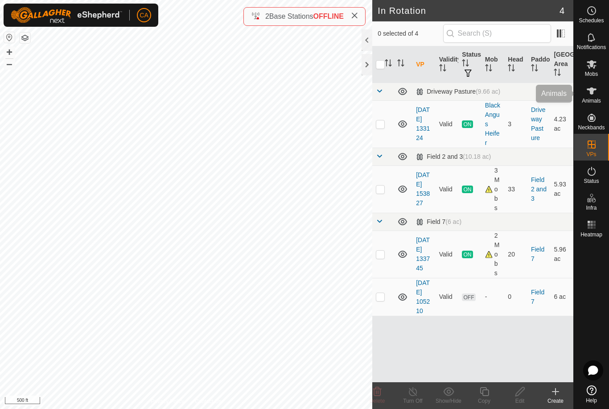
click at [595, 97] on es-animals-svg-icon at bounding box center [591, 91] width 16 height 14
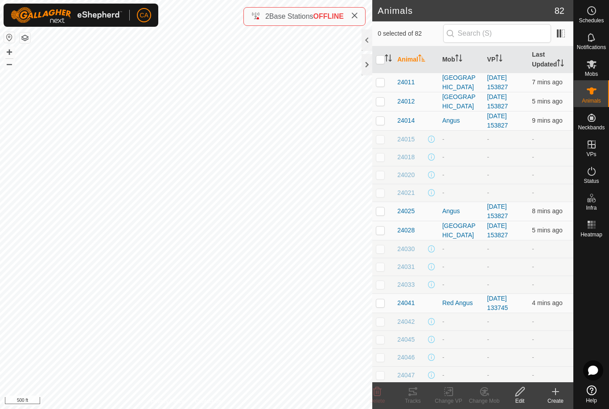
click at [376, 63] on input "checkbox" at bounding box center [380, 59] width 9 height 9
checkbox input "true"
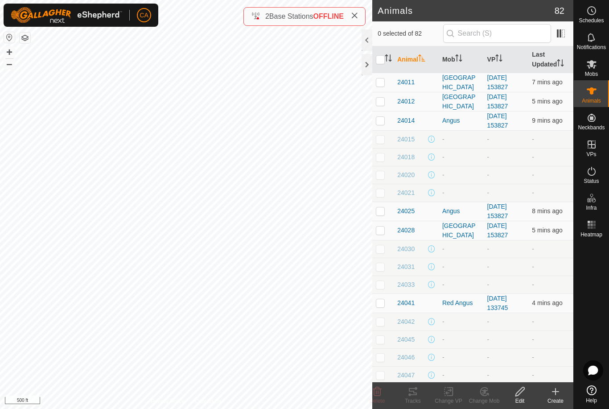
checkbox input "true"
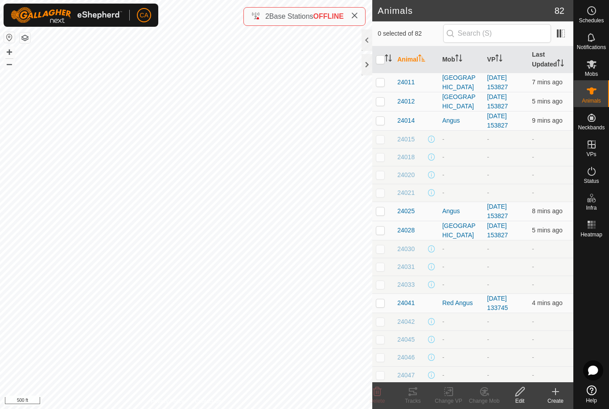
checkbox input "true"
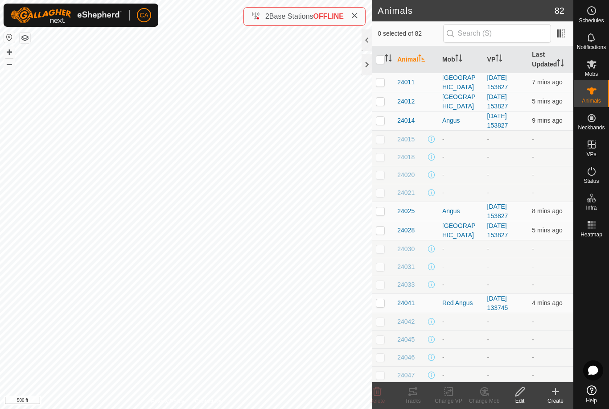
checkbox input "true"
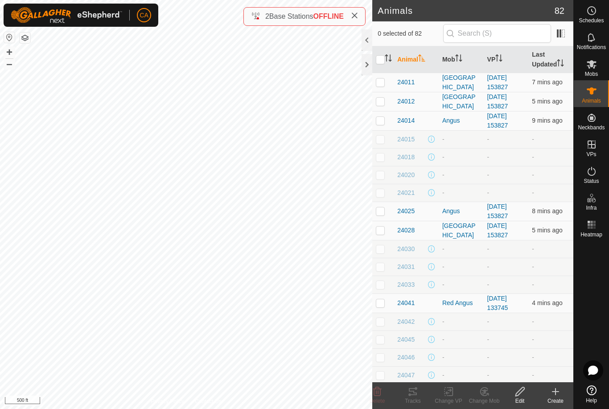
checkbox input "true"
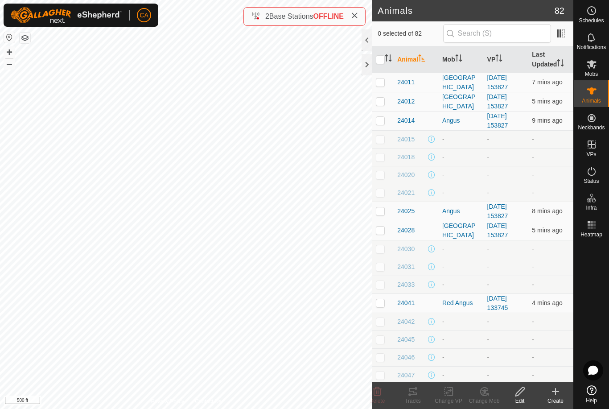
checkbox input "true"
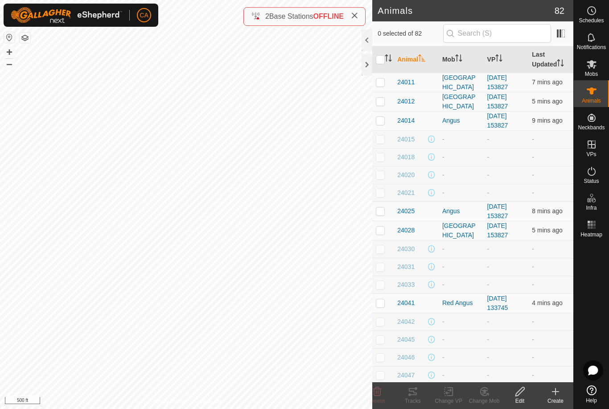
checkbox input "true"
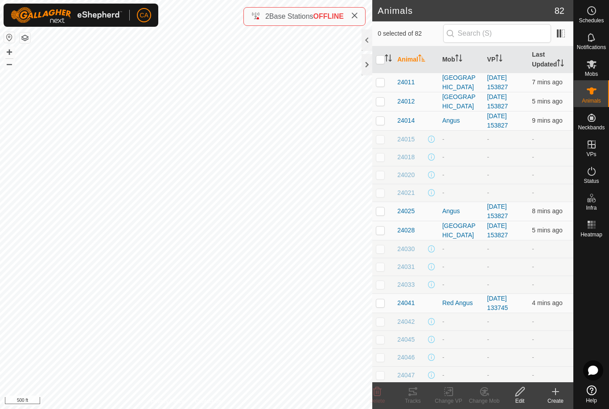
checkbox input "true"
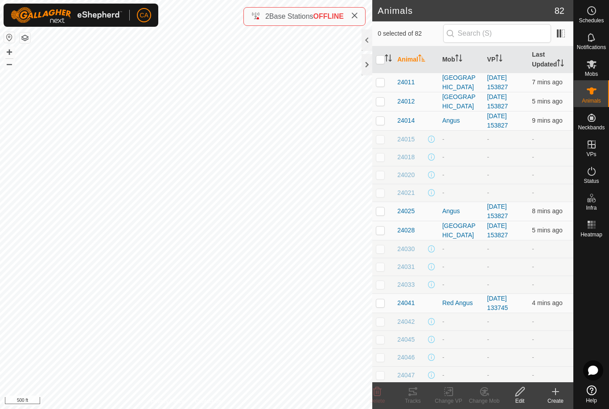
checkbox input "true"
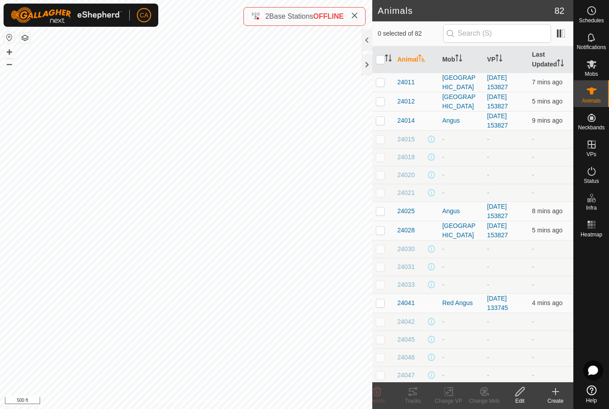
checkbox input "true"
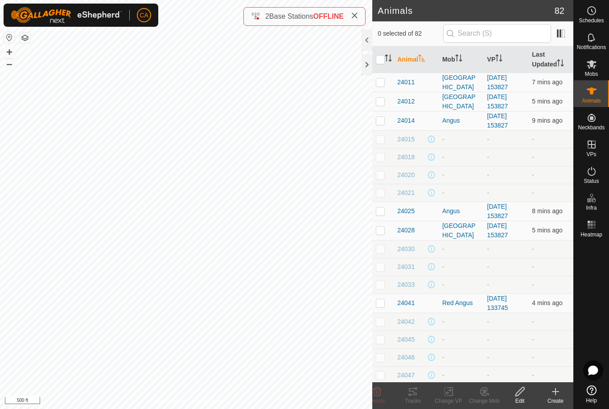
checkbox input "true"
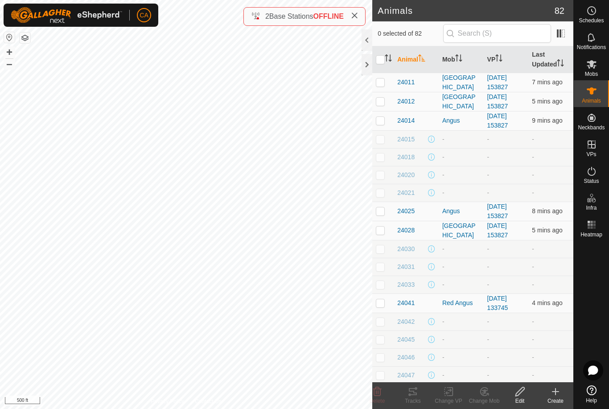
checkbox input "true"
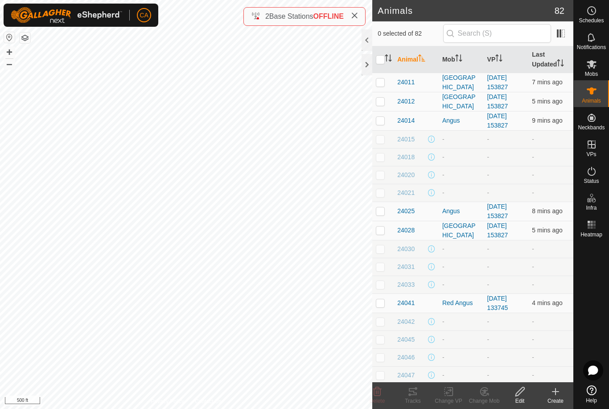
checkbox input "true"
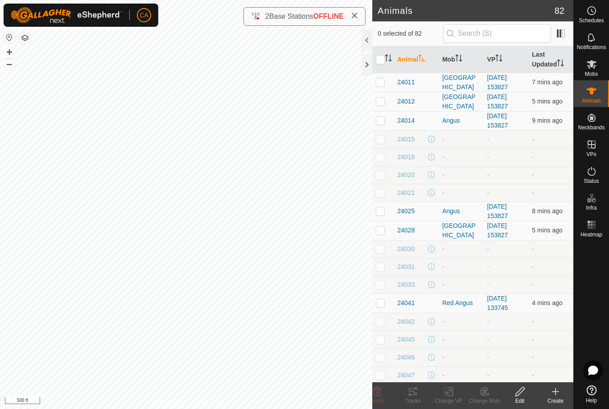
checkbox input "true"
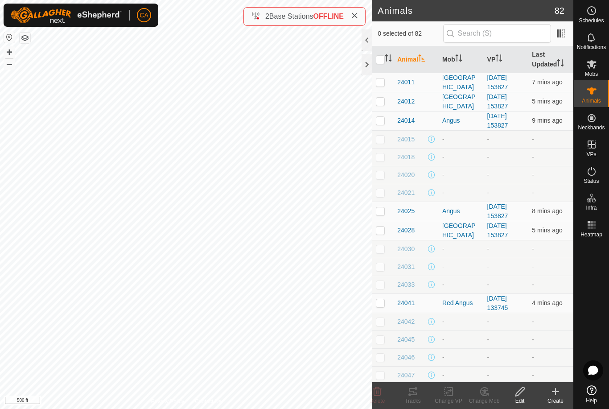
checkbox input "true"
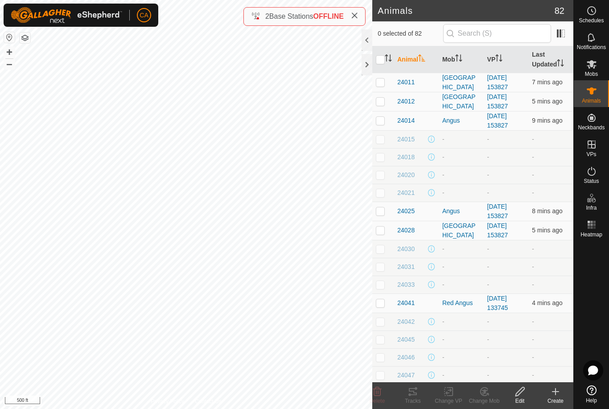
checkbox input "true"
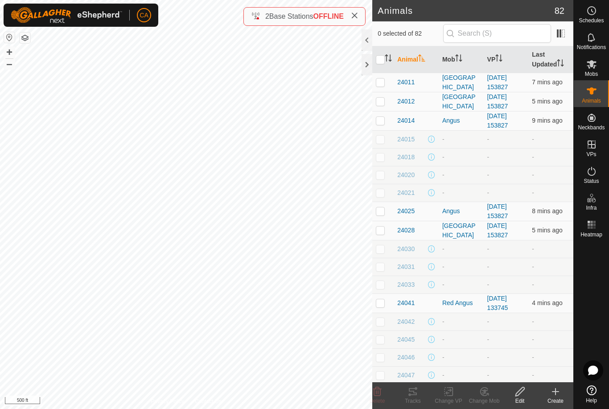
checkbox input "true"
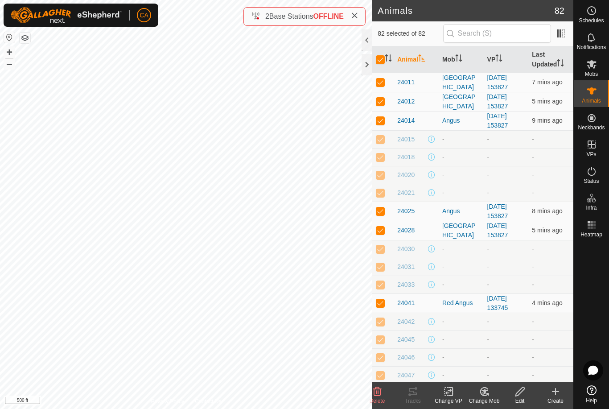
click at [464, 63] on th "Mob" at bounding box center [461, 59] width 45 height 27
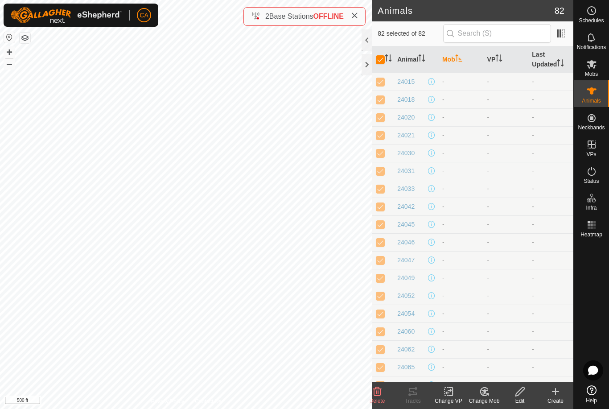
click at [462, 62] on icon "Activate to sort" at bounding box center [458, 57] width 7 height 7
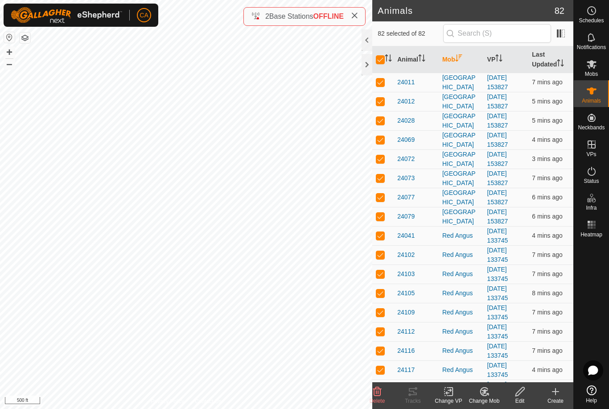
click at [379, 64] on input "checkbox" at bounding box center [380, 59] width 9 height 9
checkbox input "false"
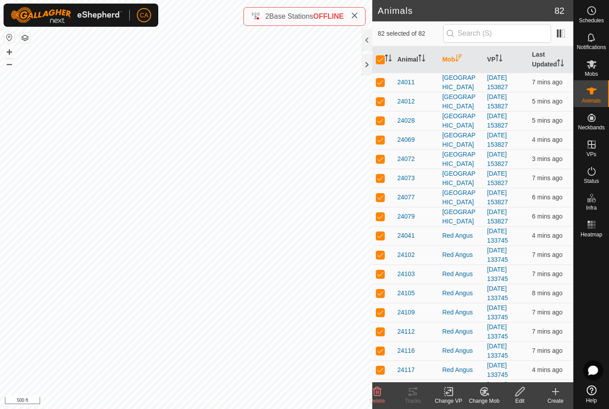
checkbox input "false"
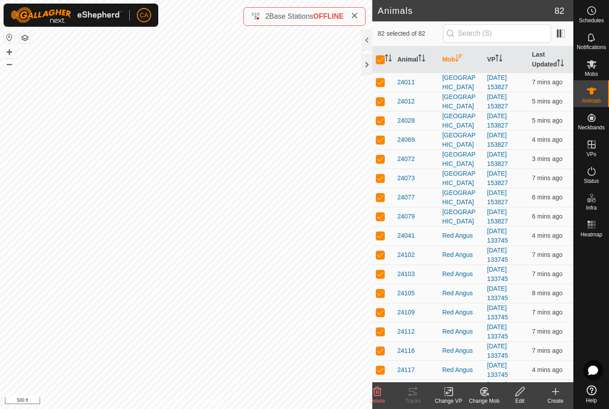
checkbox input "false"
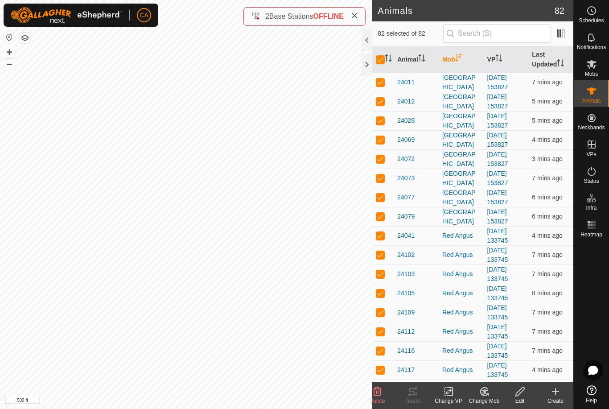
checkbox input "false"
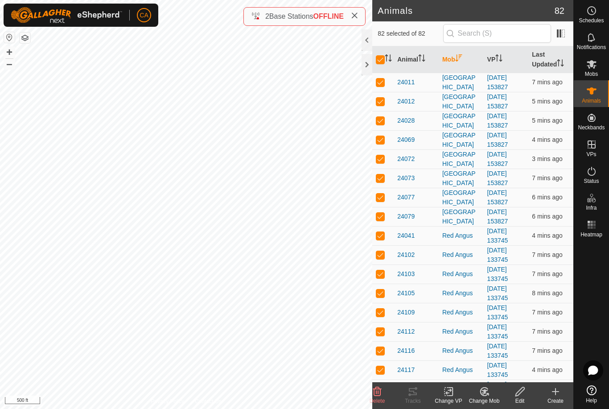
checkbox input "false"
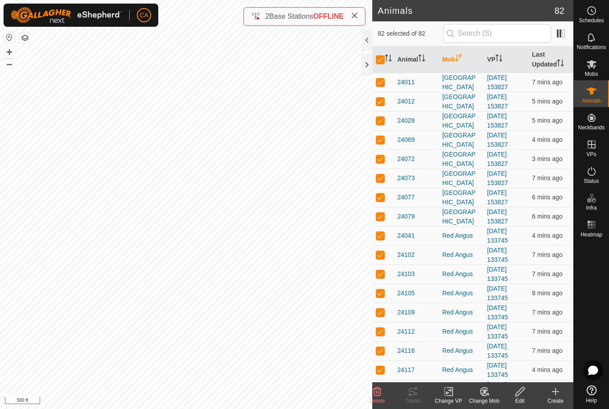
checkbox input "false"
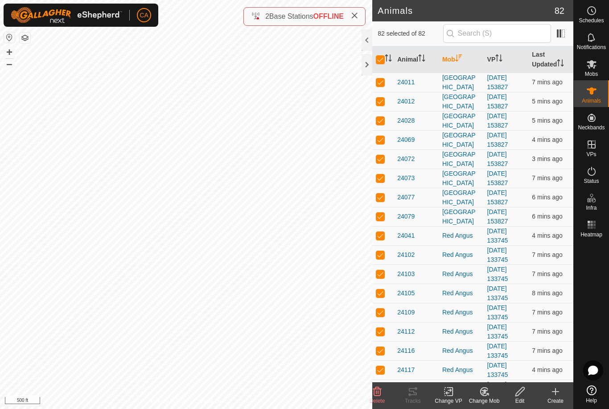
checkbox input "false"
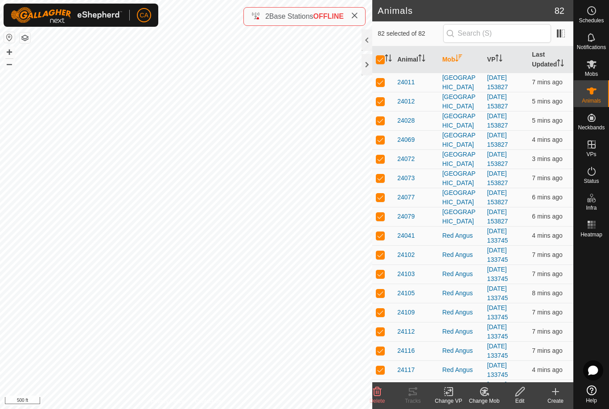
checkbox input "false"
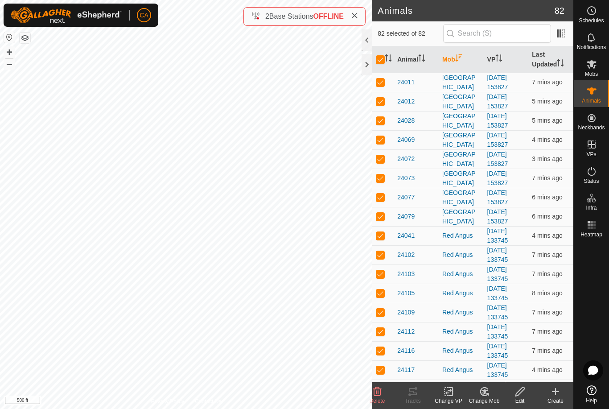
checkbox input "false"
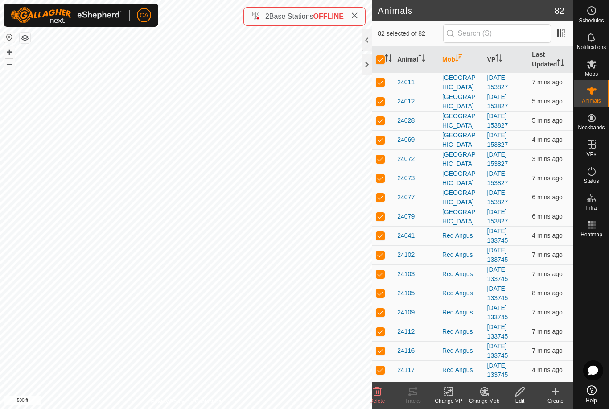
checkbox input "false"
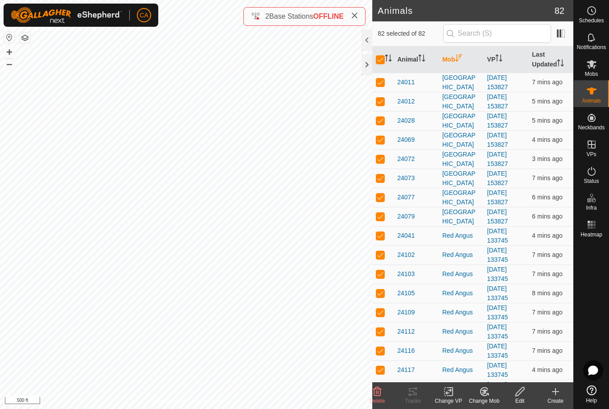
checkbox input "false"
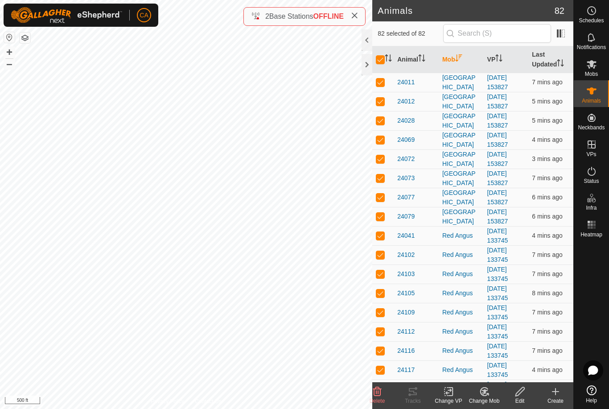
checkbox input "false"
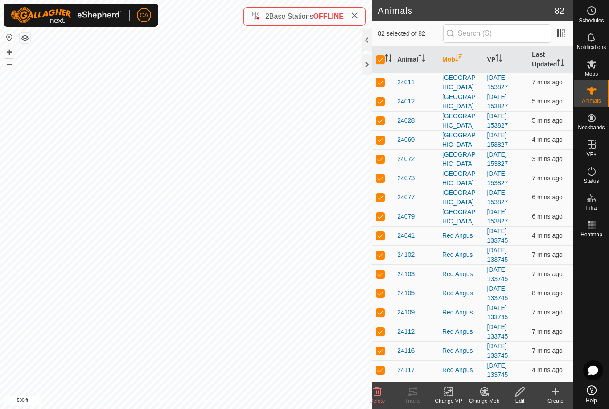
checkbox input "false"
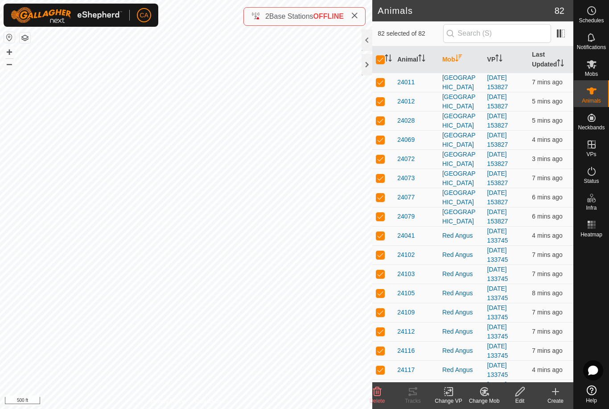
checkbox input "false"
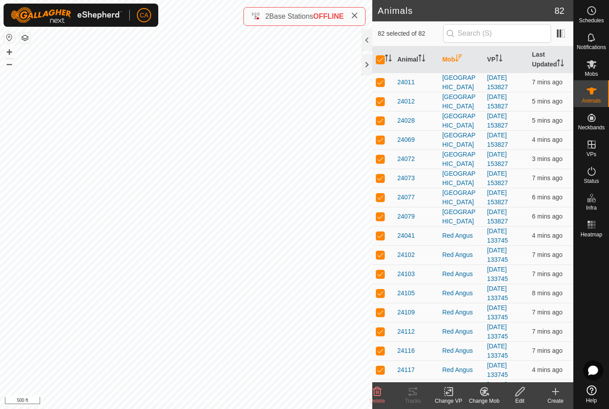
checkbox input "false"
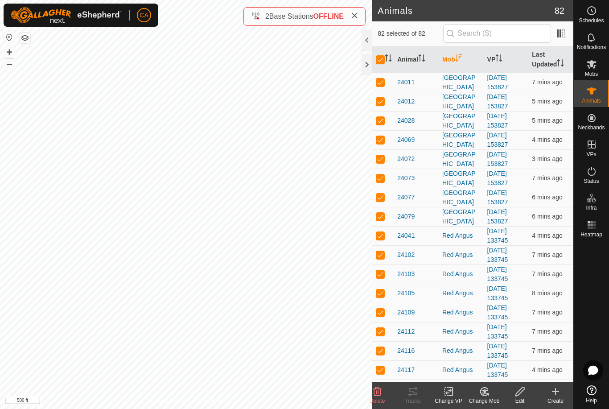
checkbox input "false"
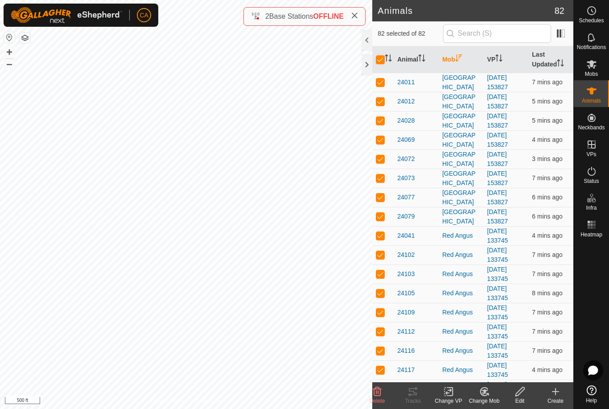
checkbox input "false"
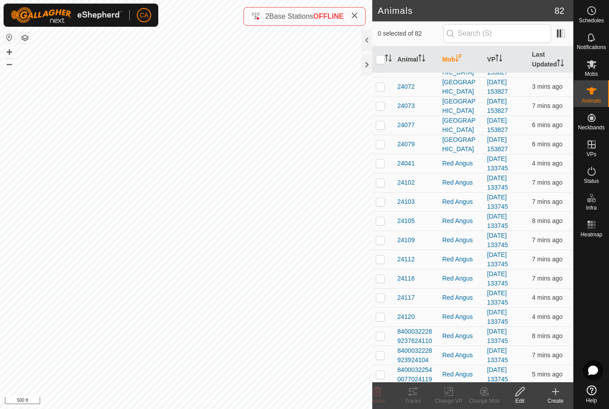
scroll to position [73, 0]
click at [380, 166] on p-checkbox at bounding box center [380, 162] width 9 height 7
checkbox input "true"
click at [383, 184] on p-checkbox at bounding box center [380, 181] width 9 height 7
checkbox input "true"
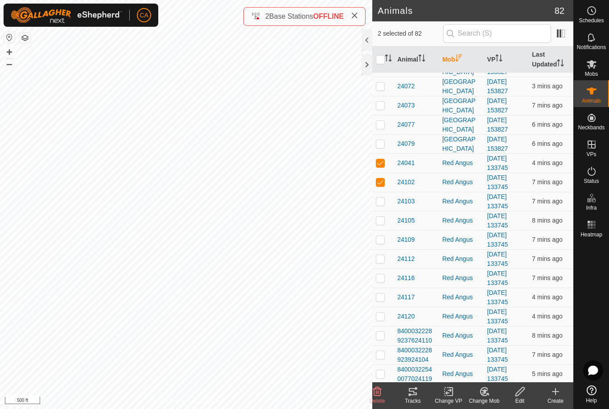
click at [382, 197] on p-checkbox at bounding box center [380, 200] width 9 height 7
checkbox input "true"
click at [382, 219] on p-checkbox at bounding box center [380, 220] width 9 height 7
checkbox input "true"
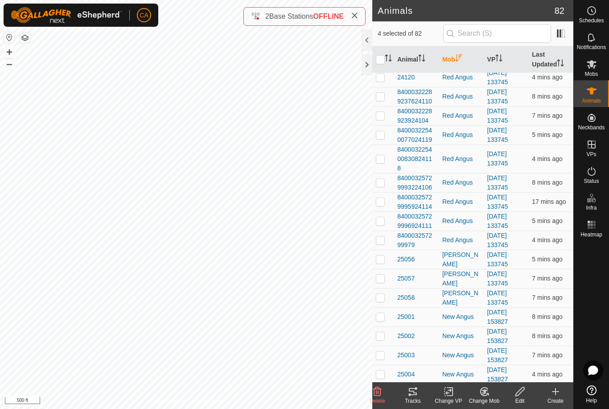
scroll to position [313, 0]
click at [386, 248] on td at bounding box center [382, 257] width 21 height 19
checkbox input "true"
click at [382, 273] on p-checkbox at bounding box center [380, 276] width 9 height 7
checkbox input "true"
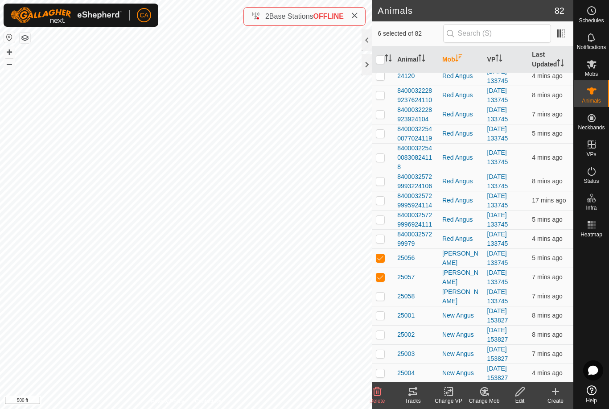
click at [383, 292] on p-checkbox at bounding box center [380, 295] width 9 height 7
checkbox input "true"
click at [382, 143] on td at bounding box center [382, 133] width 21 height 19
checkbox input "true"
click at [385, 155] on td at bounding box center [382, 157] width 21 height 29
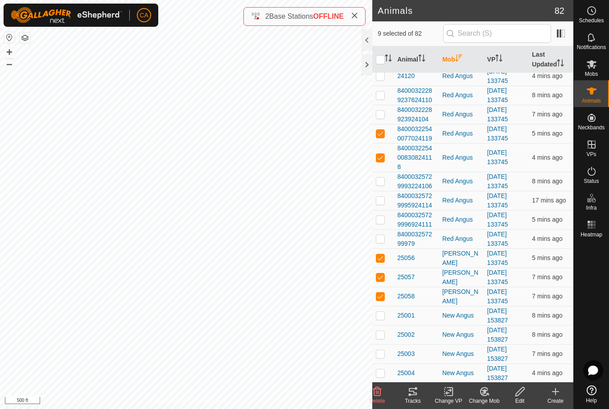
checkbox input "true"
click at [380, 177] on td at bounding box center [382, 181] width 21 height 19
checkbox input "true"
click at [381, 195] on td at bounding box center [382, 200] width 21 height 19
click at [384, 197] on p-checkbox at bounding box center [380, 200] width 9 height 7
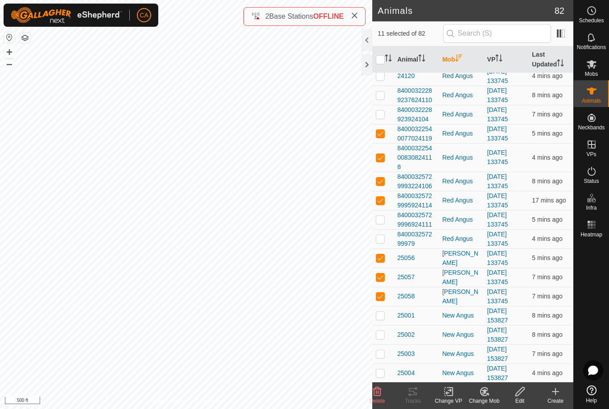
checkbox input "false"
click at [412, 401] on div "Tracks" at bounding box center [413, 401] width 36 height 8
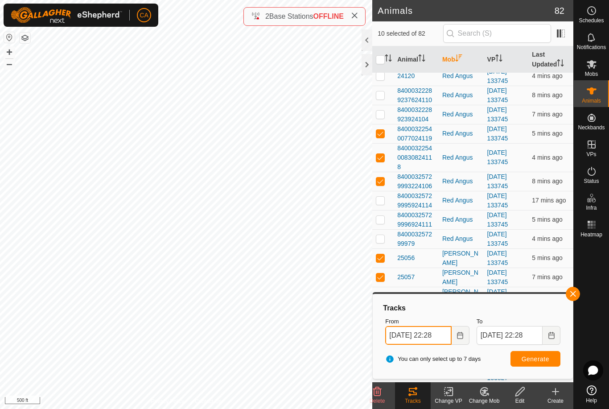
click at [443, 332] on input "[DATE] 22:28" at bounding box center [418, 335] width 66 height 19
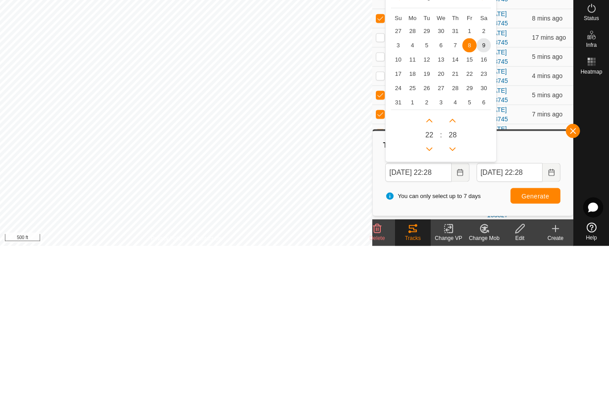
click at [484, 201] on span "9" at bounding box center [483, 208] width 14 height 14
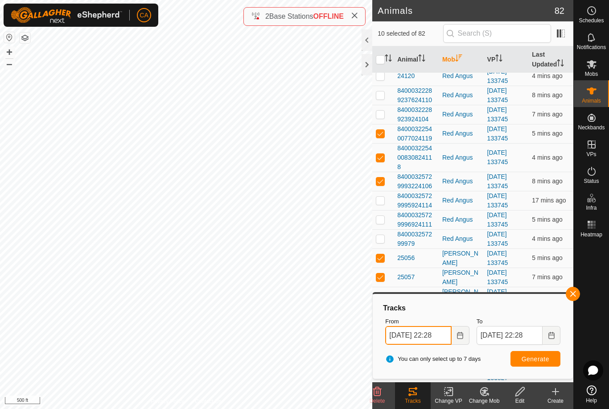
click at [425, 332] on input "[DATE] 22:28" at bounding box center [418, 335] width 66 height 19
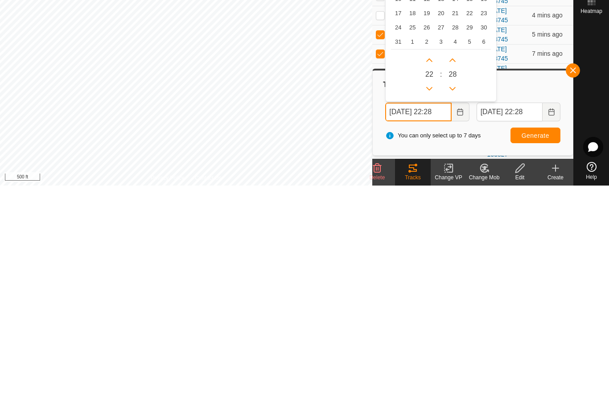
click at [434, 305] on button "Previous Hour" at bounding box center [429, 312] width 14 height 14
click at [429, 305] on button "Previous Hour" at bounding box center [429, 312] width 14 height 14
click at [430, 308] on icon "Previous Hour" at bounding box center [429, 311] width 7 height 7
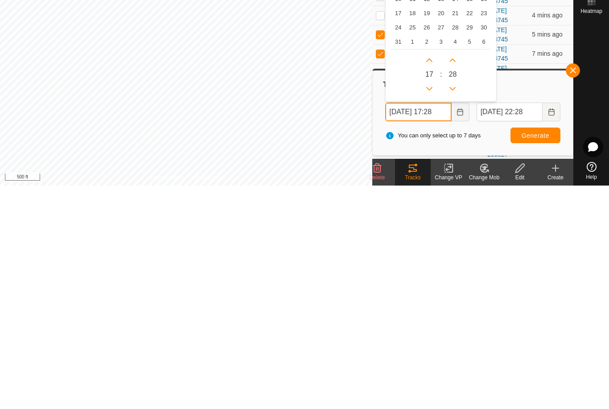
click at [430, 308] on icon "Previous Hour" at bounding box center [429, 311] width 7 height 7
click at [429, 305] on button "Previous Hour" at bounding box center [429, 312] width 14 height 14
click at [423, 305] on p-button "Previous Hour" at bounding box center [429, 312] width 14 height 14
click at [431, 310] on icon "Previous Hour" at bounding box center [429, 312] width 6 height 4
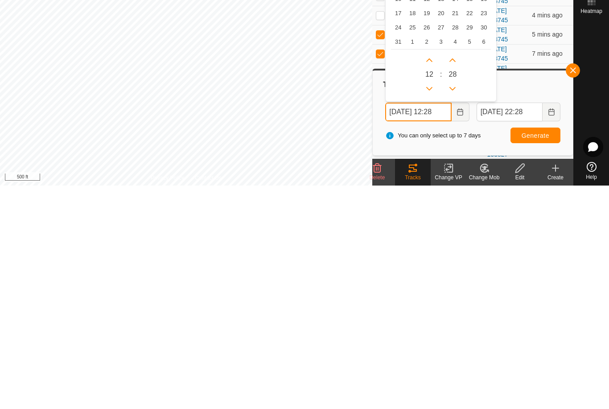
click at [431, 305] on button "Previous Hour" at bounding box center [429, 312] width 14 height 14
click at [429, 305] on button "Previous Hour" at bounding box center [429, 312] width 14 height 14
type input "[DATE] 09:28"
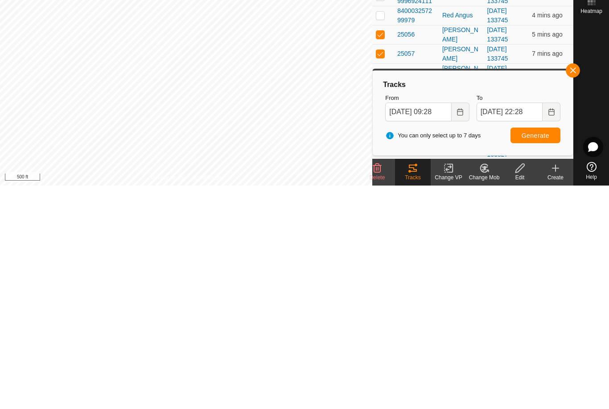
click at [550, 351] on button "Generate" at bounding box center [535, 359] width 50 height 16
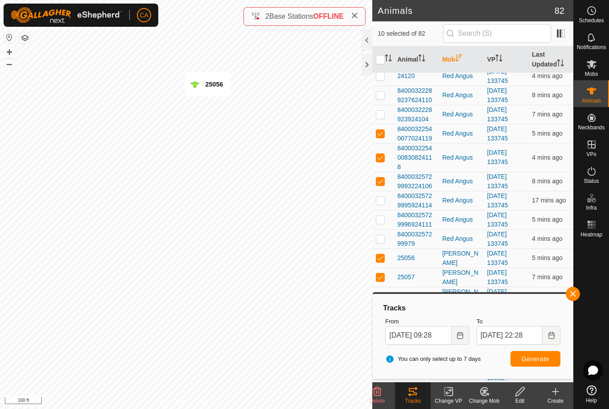
click at [499, 384] on link "[DATE] 153827" at bounding box center [497, 392] width 21 height 16
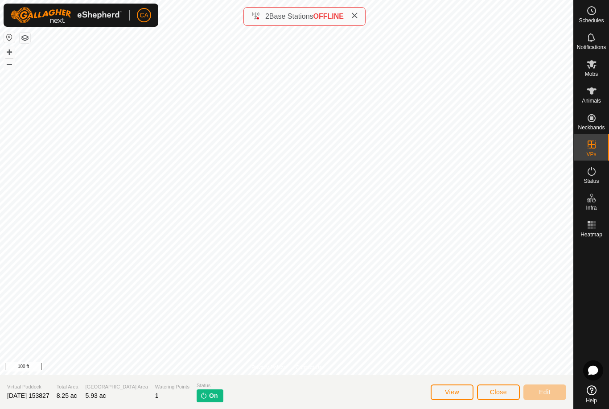
click at [502, 392] on span "Close" at bounding box center [498, 391] width 17 height 7
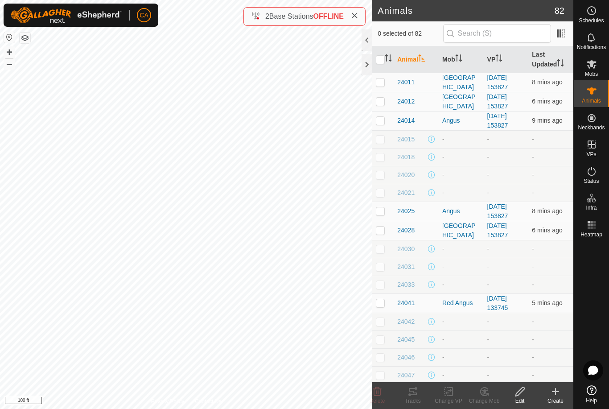
click at [382, 58] on input "checkbox" at bounding box center [380, 59] width 9 height 9
checkbox input "true"
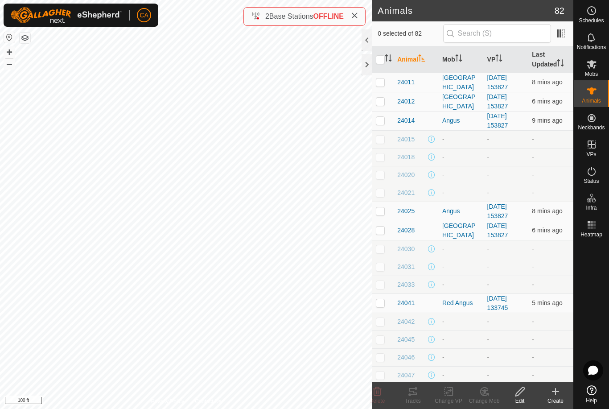
checkbox input "true"
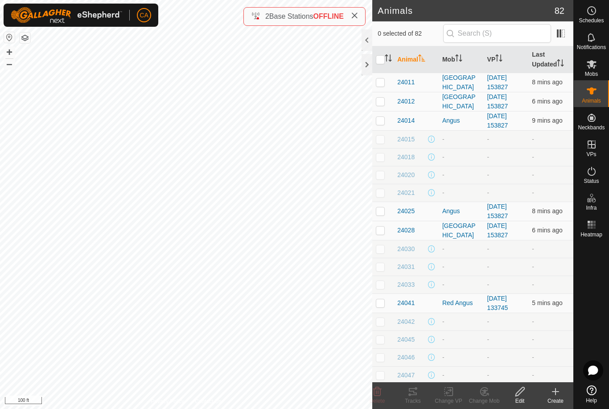
checkbox input "true"
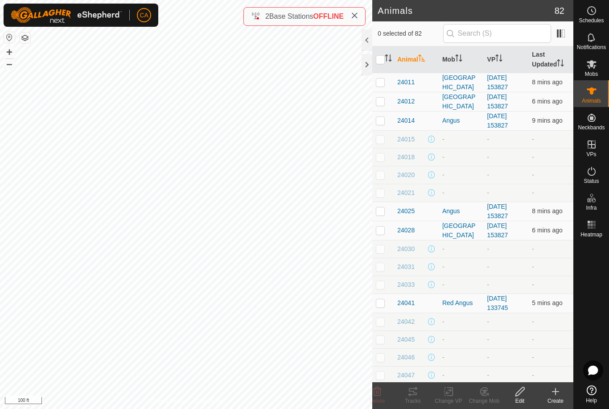
checkbox input "true"
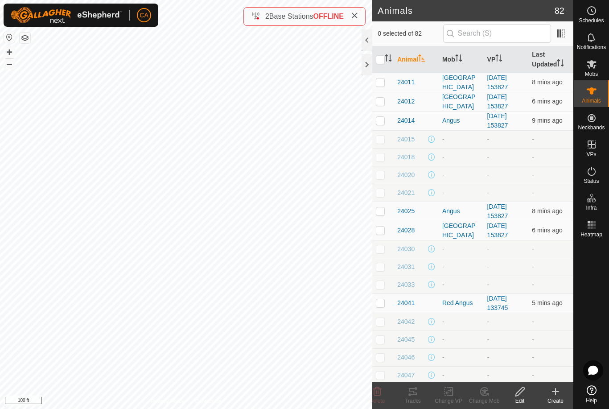
checkbox input "true"
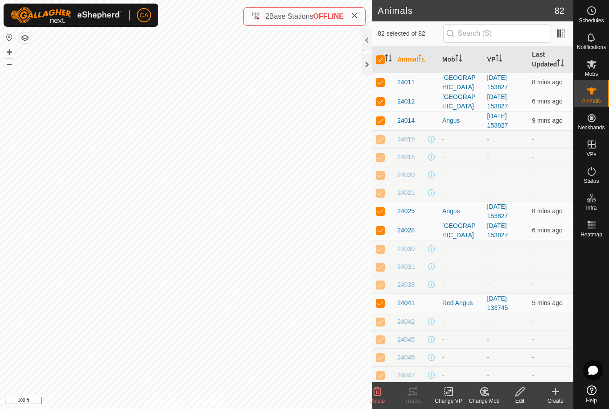
click at [380, 63] on input "checkbox" at bounding box center [380, 59] width 9 height 9
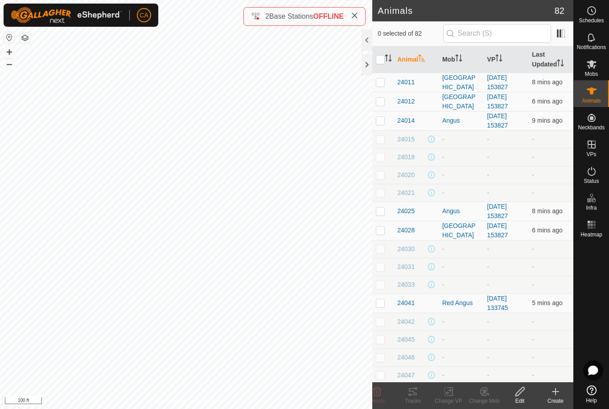
click at [461, 56] on icon "Activate to sort" at bounding box center [458, 57] width 7 height 7
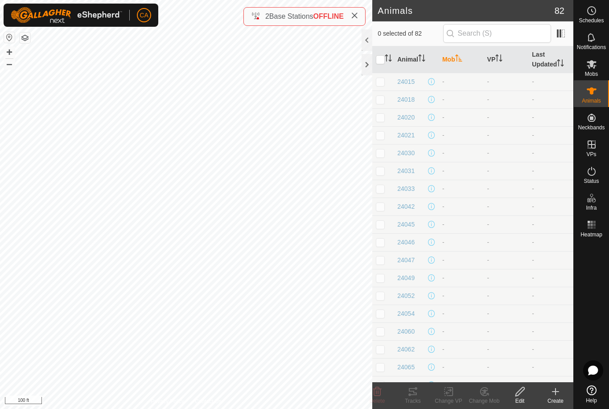
click at [456, 62] on th "Mob" at bounding box center [461, 59] width 45 height 27
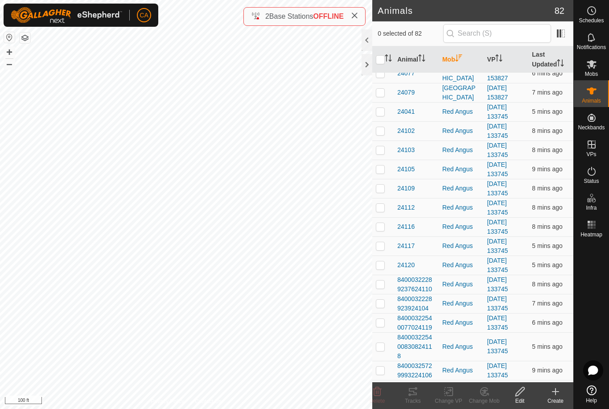
scroll to position [135, 0]
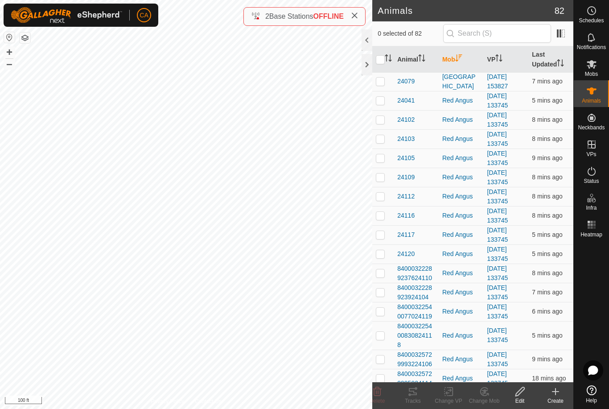
click at [382, 177] on p-checkbox at bounding box center [380, 176] width 9 height 7
click at [383, 197] on p-checkbox at bounding box center [380, 196] width 9 height 7
click at [384, 212] on p-checkbox at bounding box center [380, 215] width 9 height 7
click at [383, 232] on p-checkbox at bounding box center [380, 234] width 9 height 7
click at [386, 249] on td at bounding box center [382, 253] width 21 height 19
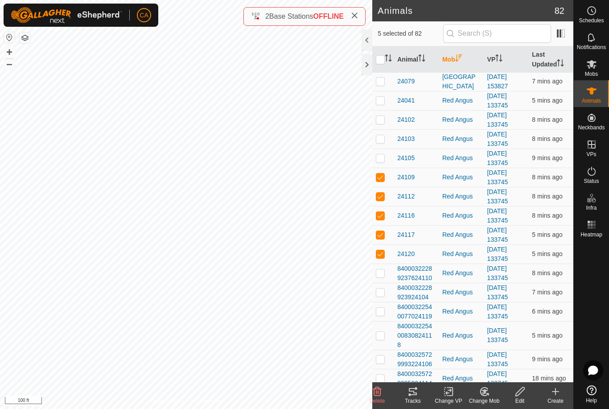
click at [383, 275] on p-checkbox at bounding box center [380, 272] width 9 height 7
click at [386, 297] on td at bounding box center [382, 292] width 21 height 19
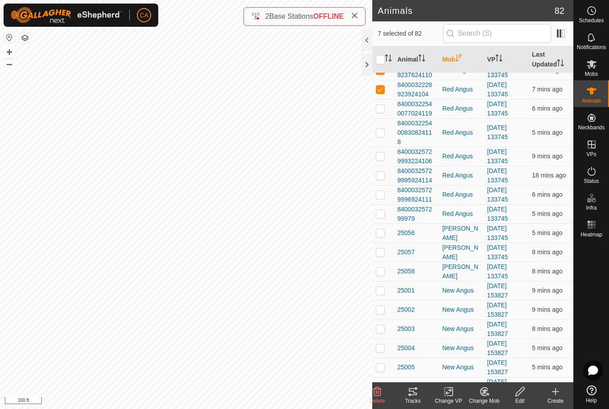
scroll to position [338, 0]
click at [385, 229] on p-checkbox at bounding box center [380, 232] width 9 height 7
click at [386, 242] on td at bounding box center [382, 251] width 21 height 19
click at [383, 266] on td at bounding box center [382, 270] width 21 height 19
click at [415, 396] on icon at bounding box center [412, 391] width 11 height 11
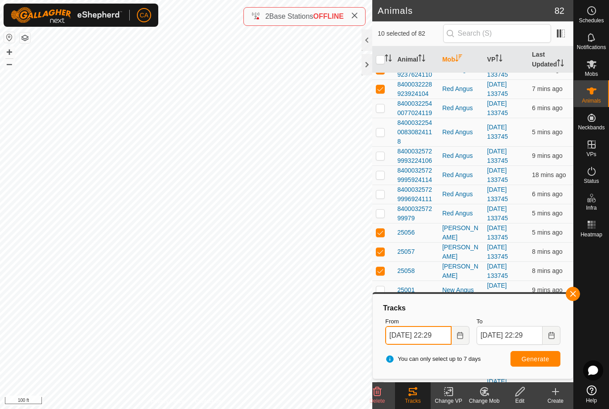
click at [439, 336] on input "[DATE] 22:29" at bounding box center [418, 335] width 66 height 19
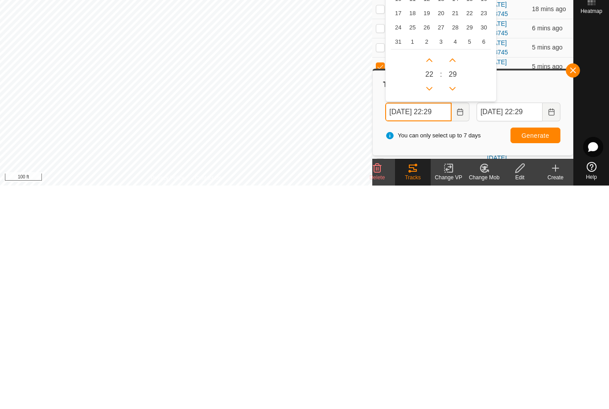
scroll to position [280, 0]
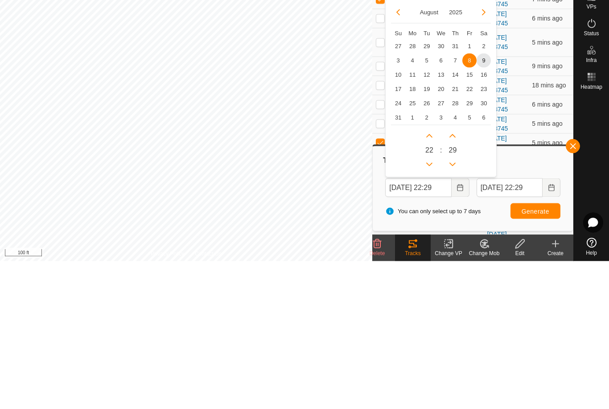
click at [483, 201] on span "9" at bounding box center [483, 208] width 14 height 14
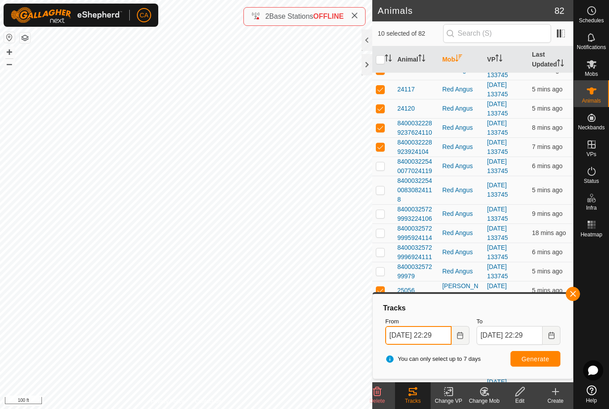
click at [431, 342] on input "[DATE] 22:29" at bounding box center [418, 335] width 66 height 19
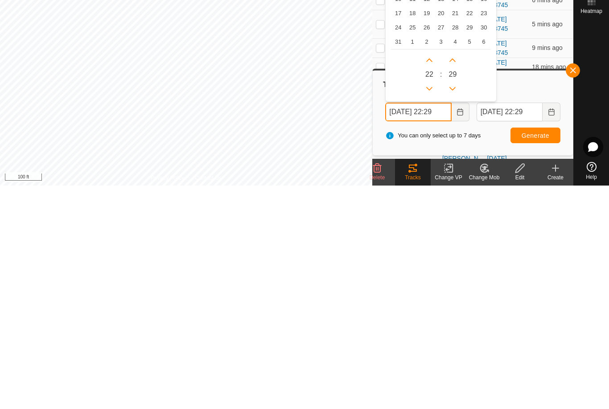
scroll to position [216, 0]
click at [433, 308] on icon "Previous Hour" at bounding box center [429, 311] width 7 height 7
click at [429, 308] on icon "Previous Hour" at bounding box center [429, 311] width 7 height 7
click at [429, 305] on button "Previous Hour" at bounding box center [429, 312] width 14 height 14
click at [430, 310] on icon "Previous Hour" at bounding box center [429, 312] width 6 height 4
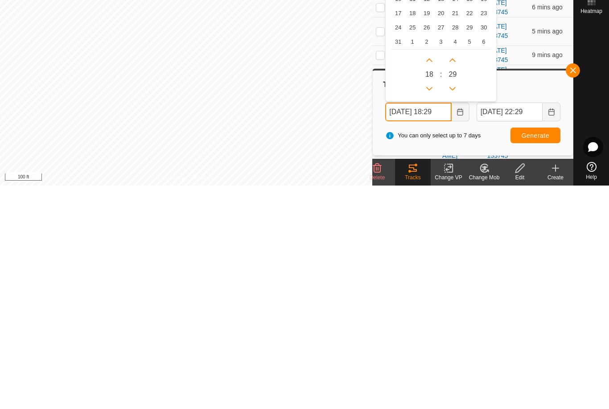
click at [430, 310] on icon "Previous Hour" at bounding box center [429, 312] width 6 height 4
click at [430, 308] on icon "Previous Hour" at bounding box center [429, 311] width 7 height 7
click at [428, 305] on button "Previous Hour" at bounding box center [429, 312] width 14 height 14
click at [431, 308] on icon "Previous Hour" at bounding box center [429, 311] width 7 height 7
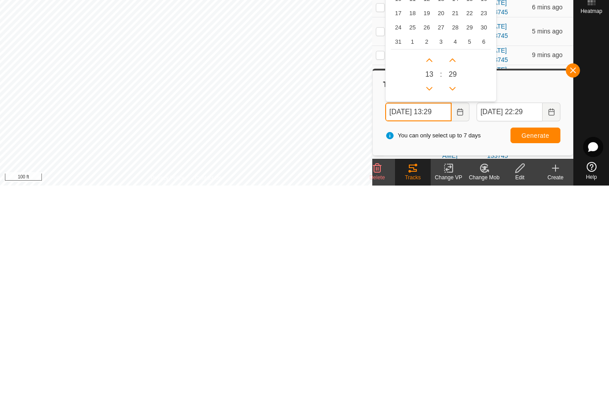
click at [431, 305] on button "Previous Hour" at bounding box center [429, 312] width 14 height 14
click at [428, 305] on button "Previous Hour" at bounding box center [429, 312] width 14 height 14
click at [429, 147] on div "[DATE] Su Mo Tu We Th Fr Sa 27 28 29 30 31 1 2 3 4 5 6 7 8 9 9 10 11 12 13 14 1…" at bounding box center [440, 236] width 111 height 178
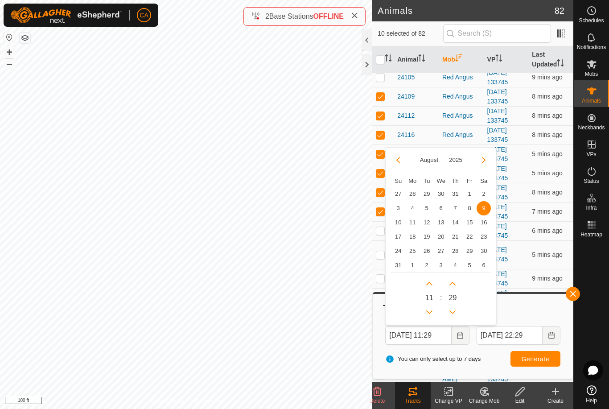
click at [431, 307] on button "Previous Hour" at bounding box center [429, 312] width 14 height 14
click at [431, 312] on icon "Previous Hour" at bounding box center [429, 312] width 6 height 4
click at [430, 312] on button "Previous Hour" at bounding box center [429, 312] width 14 height 14
click at [431, 310] on button "Previous Hour" at bounding box center [429, 312] width 14 height 14
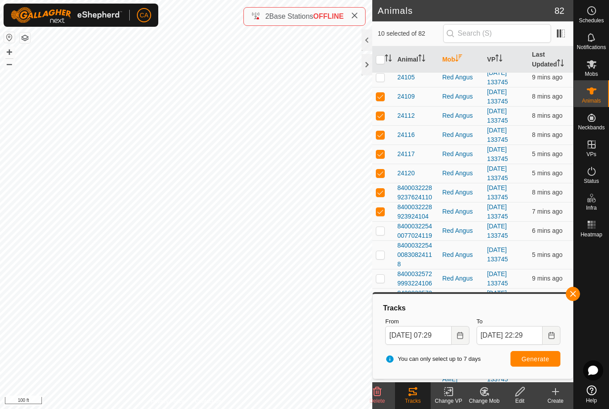
click at [543, 360] on span "Generate" at bounding box center [535, 358] width 28 height 7
click at [435, 337] on input "[DATE] 07:29" at bounding box center [418, 335] width 66 height 19
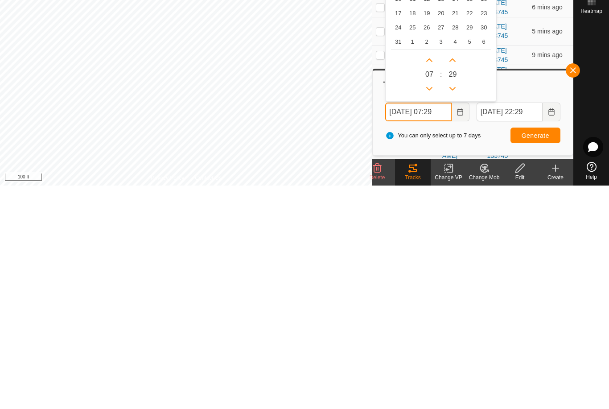
click at [432, 276] on button "Next Hour" at bounding box center [429, 283] width 14 height 14
click at [435, 276] on button "Next Hour" at bounding box center [429, 283] width 14 height 14
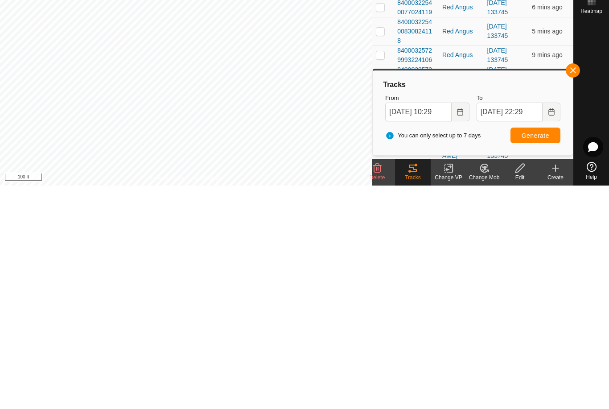
click at [545, 355] on span "Generate" at bounding box center [535, 358] width 28 height 7
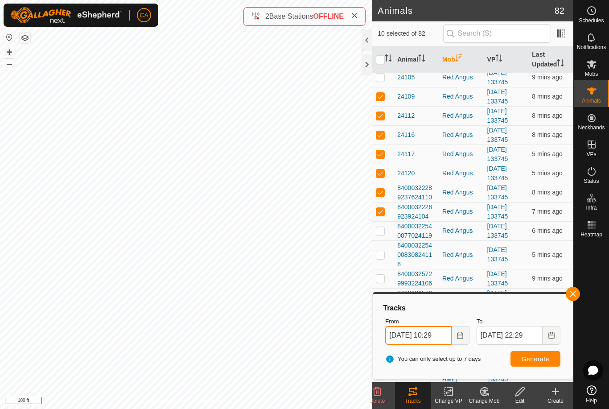
click at [431, 333] on input "[DATE] 10:29" at bounding box center [418, 335] width 66 height 19
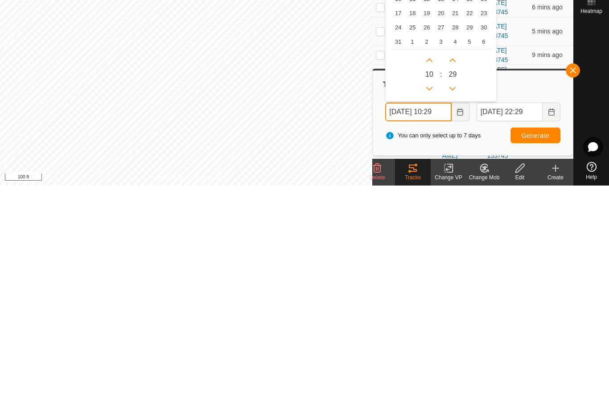
click at [434, 276] on button "Next Hour" at bounding box center [429, 283] width 14 height 14
click at [433, 276] on button "Next Hour" at bounding box center [429, 283] width 14 height 14
click at [431, 280] on icon "Next Hour" at bounding box center [429, 283] width 7 height 7
click at [430, 276] on button "Next Hour" at bounding box center [429, 283] width 14 height 14
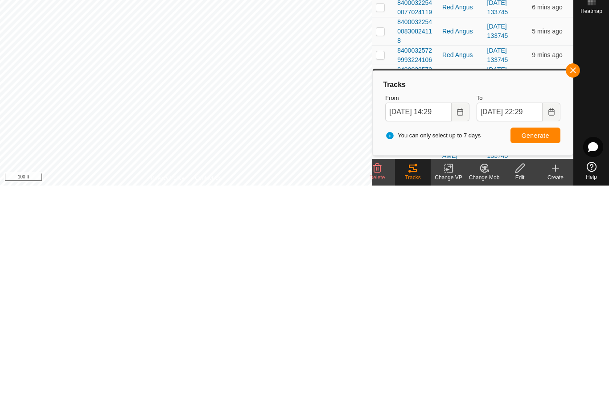
click at [547, 355] on span "Generate" at bounding box center [535, 358] width 28 height 7
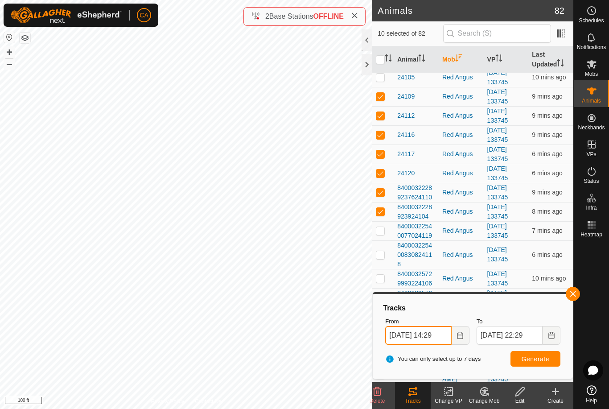
click at [429, 337] on input "[DATE] 14:29" at bounding box center [418, 335] width 66 height 19
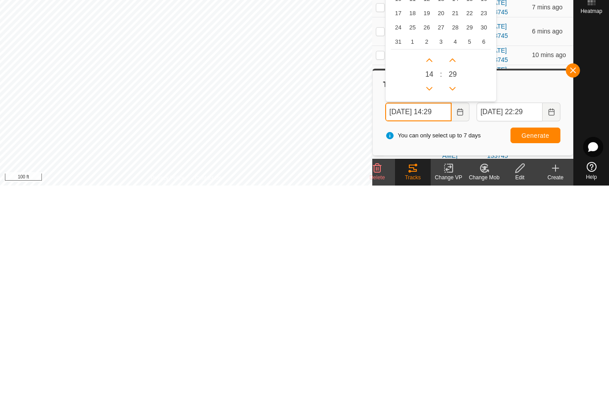
click at [433, 280] on icon "Next Hour" at bounding box center [429, 283] width 7 height 7
click at [432, 276] on button "Next Hour" at bounding box center [429, 283] width 14 height 14
click at [431, 282] on icon "Next Hour" at bounding box center [429, 284] width 6 height 4
click at [436, 305] on button "Previous Hour" at bounding box center [429, 312] width 14 height 14
click at [437, 272] on div "16 : 29" at bounding box center [441, 295] width 100 height 47
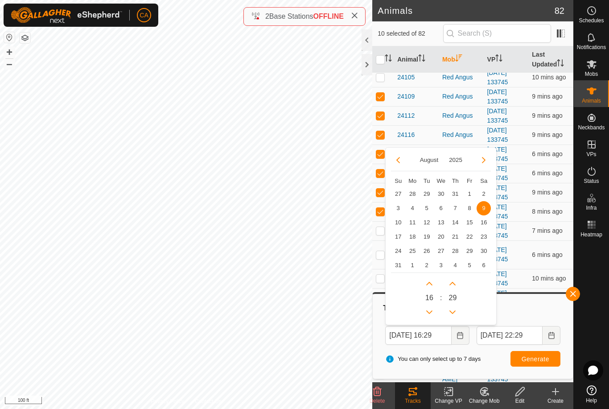
click at [433, 309] on icon "Previous Hour" at bounding box center [429, 311] width 7 height 7
click at [431, 312] on icon "Previous Hour" at bounding box center [429, 311] width 7 height 7
click at [431, 312] on button "Previous Hour" at bounding box center [429, 312] width 14 height 14
click at [431, 315] on icon "Previous Hour" at bounding box center [429, 311] width 7 height 7
click at [431, 314] on button "Previous Hour" at bounding box center [429, 312] width 14 height 14
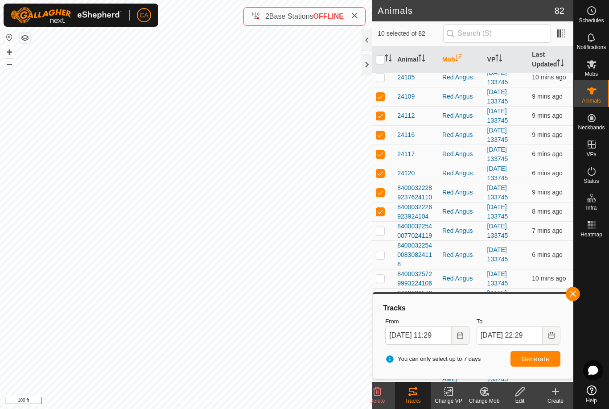
click at [538, 357] on span "Generate" at bounding box center [535, 358] width 28 height 7
click at [386, 210] on td at bounding box center [382, 211] width 21 height 19
click at [384, 191] on p-checkbox at bounding box center [380, 192] width 9 height 7
click at [384, 168] on td at bounding box center [382, 173] width 21 height 19
click at [385, 148] on td at bounding box center [382, 153] width 21 height 19
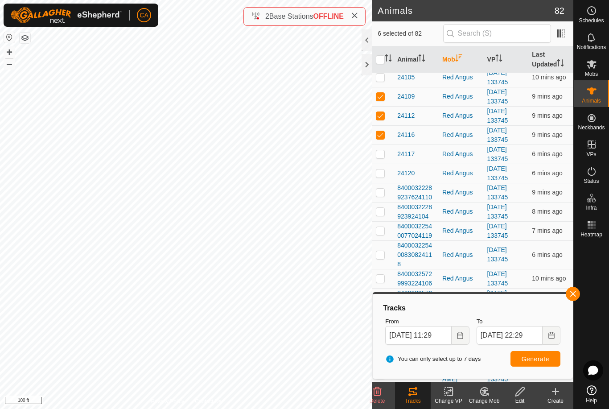
click at [383, 129] on td at bounding box center [382, 134] width 21 height 19
click at [383, 112] on p-checkbox at bounding box center [380, 115] width 9 height 7
click at [383, 95] on p-checkbox at bounding box center [380, 96] width 9 height 7
click at [550, 358] on button "Generate" at bounding box center [535, 359] width 50 height 16
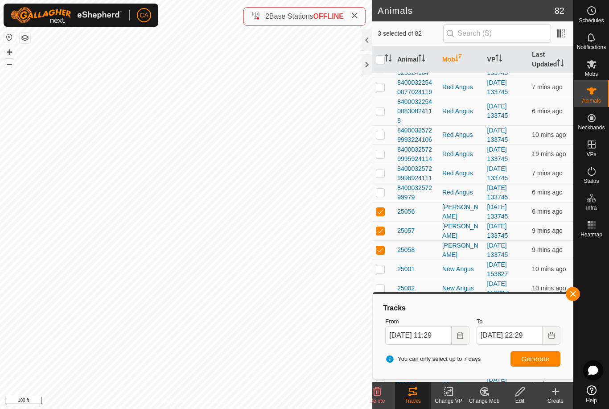
scroll to position [360, 0]
click at [595, 225] on rect at bounding box center [594, 224] width 2 height 2
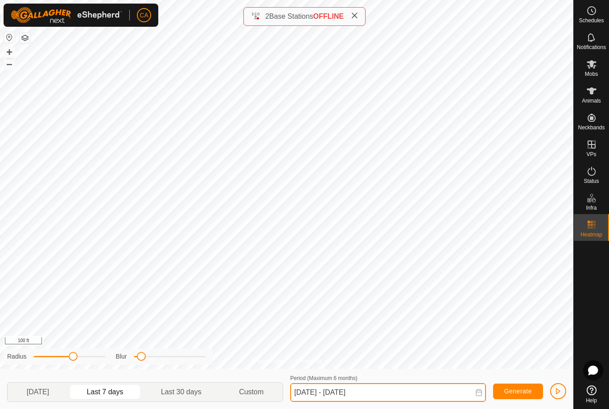
click at [423, 393] on input "[DATE] - [DATE]" at bounding box center [388, 392] width 196 height 19
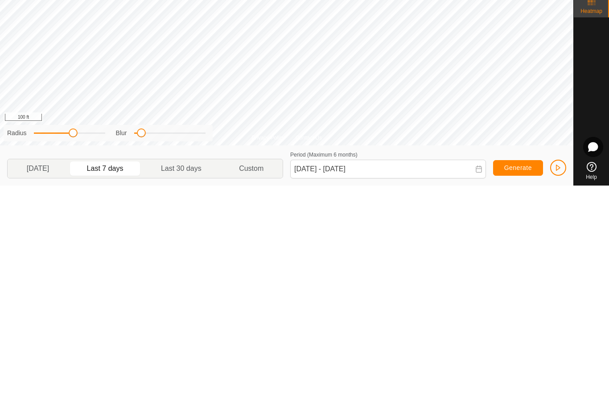
click at [49, 386] on span "[DATE]" at bounding box center [38, 391] width 22 height 11
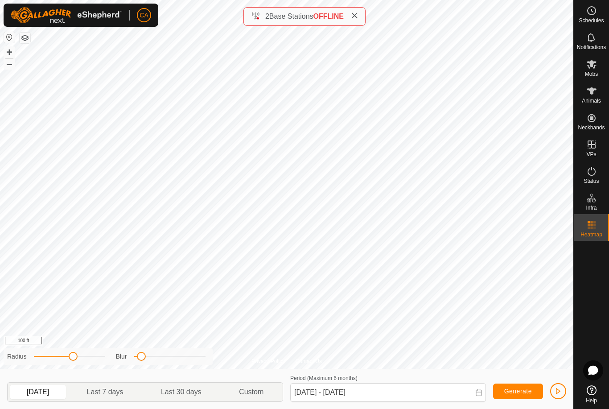
click at [525, 388] on span "Generate" at bounding box center [518, 390] width 28 height 7
click at [123, 390] on span "Last 7 days" at bounding box center [105, 391] width 37 height 11
click at [123, 395] on span "Last 7 days" at bounding box center [105, 391] width 37 height 11
click at [261, 388] on span "Custom" at bounding box center [251, 391] width 25 height 11
click at [263, 395] on span "Custom" at bounding box center [251, 391] width 25 height 11
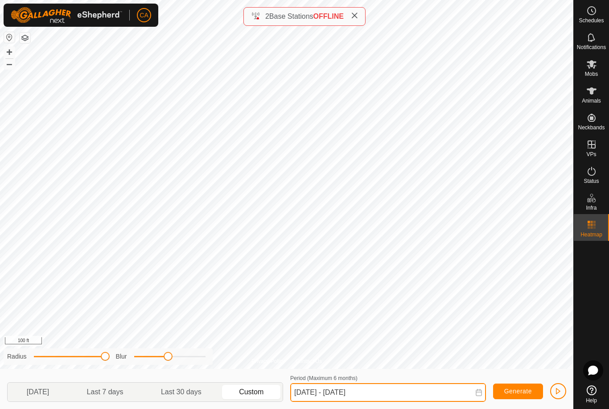
click at [351, 394] on input "[DATE] - [DATE]" at bounding box center [388, 392] width 196 height 19
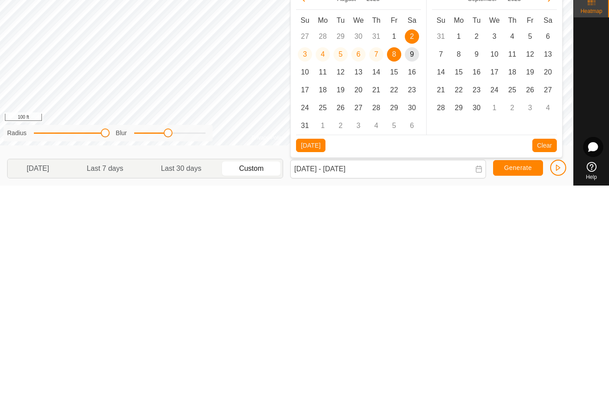
click at [396, 271] on span "8" at bounding box center [394, 278] width 14 height 14
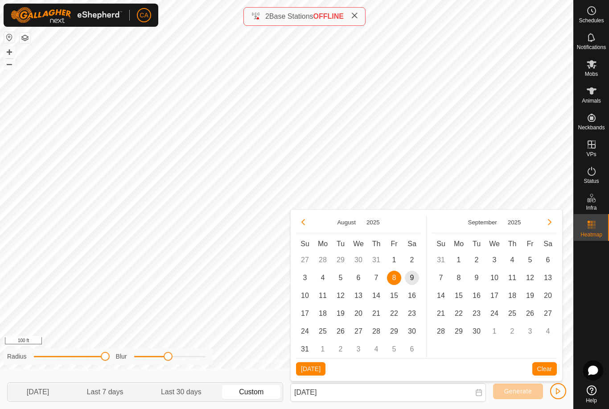
click at [413, 276] on span "9" at bounding box center [412, 278] width 14 height 14
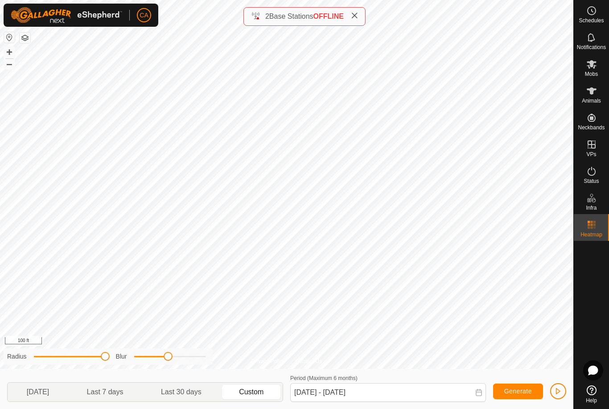
click at [525, 391] on span "Generate" at bounding box center [518, 390] width 28 height 7
click at [184, 393] on span "Last 30 days" at bounding box center [181, 391] width 41 height 11
click at [117, 393] on span "Last 7 days" at bounding box center [105, 391] width 37 height 11
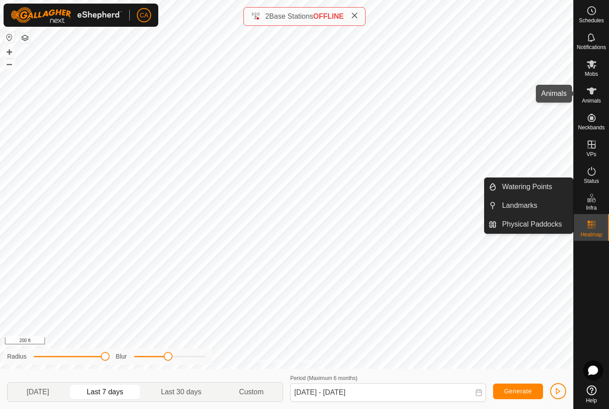
click at [595, 95] on icon at bounding box center [591, 91] width 11 height 11
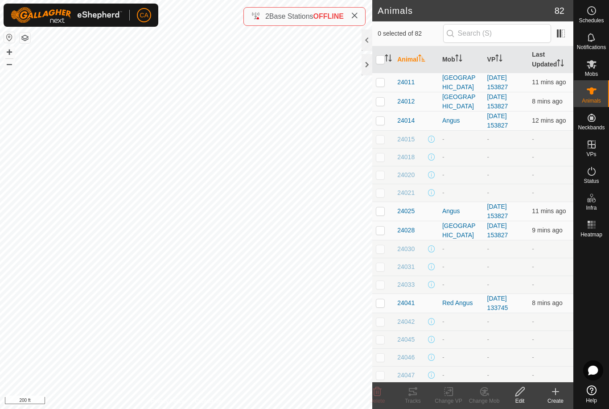
click at [454, 60] on th "Mob" at bounding box center [461, 59] width 45 height 27
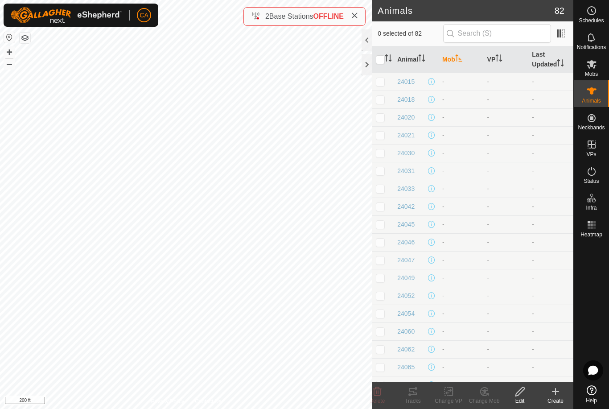
click at [456, 54] on th "Mob" at bounding box center [461, 59] width 45 height 27
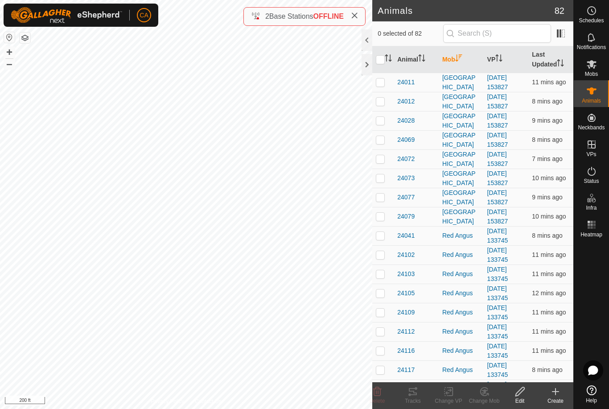
click at [385, 84] on p-checkbox at bounding box center [380, 81] width 9 height 7
click at [385, 102] on td at bounding box center [382, 101] width 21 height 19
click at [383, 122] on p-checkbox at bounding box center [380, 120] width 9 height 7
click at [385, 138] on p-checkbox at bounding box center [380, 139] width 9 height 7
click at [387, 160] on td at bounding box center [382, 158] width 21 height 19
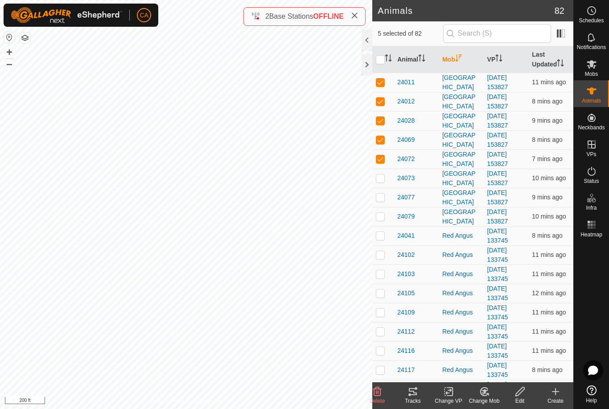
click at [388, 173] on td at bounding box center [382, 177] width 21 height 19
click at [385, 196] on p-checkbox at bounding box center [380, 196] width 9 height 7
click at [384, 219] on p-checkbox at bounding box center [380, 216] width 9 height 7
click at [416, 394] on icon at bounding box center [413, 391] width 8 height 7
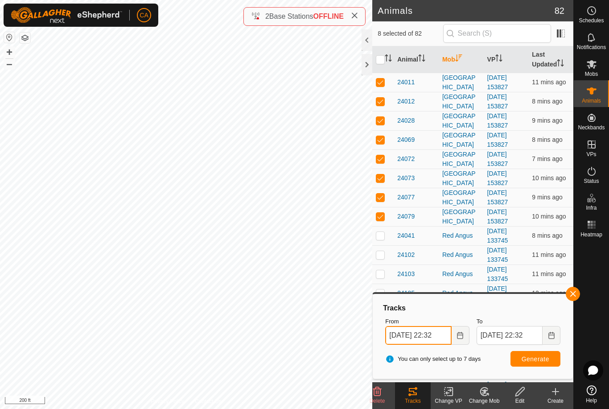
click at [435, 334] on input "[DATE] 22:32" at bounding box center [418, 335] width 66 height 19
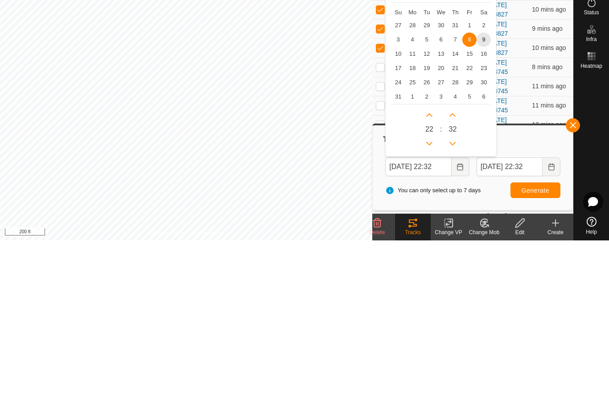
click at [486, 201] on span "9" at bounding box center [483, 208] width 14 height 14
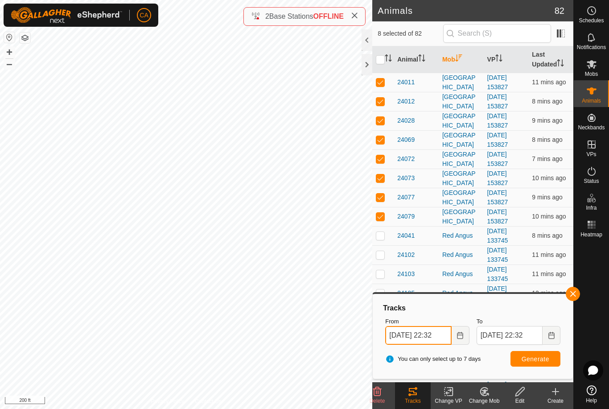
click at [435, 340] on input "[DATE] 22:32" at bounding box center [418, 335] width 66 height 19
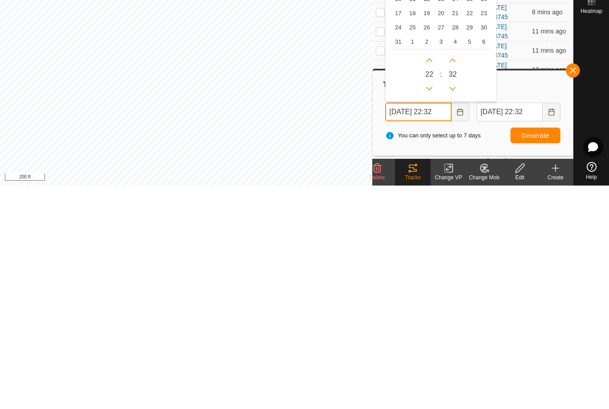
click at [435, 305] on button "Previous Hour" at bounding box center [429, 312] width 14 height 14
click at [433, 308] on icon "Previous Hour" at bounding box center [429, 311] width 7 height 7
click at [430, 310] on icon "Previous Hour" at bounding box center [429, 312] width 6 height 4
click at [434, 305] on button "Previous Hour" at bounding box center [429, 312] width 14 height 14
click at [435, 305] on button "Previous Hour" at bounding box center [429, 312] width 14 height 14
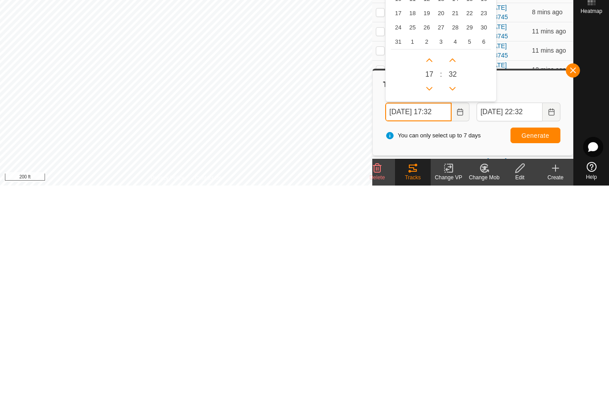
click at [434, 305] on button "Previous Hour" at bounding box center [429, 312] width 14 height 14
click at [429, 308] on icon "Previous Hour" at bounding box center [429, 311] width 7 height 7
click at [430, 308] on icon "Previous Hour" at bounding box center [429, 311] width 7 height 7
click at [430, 305] on button "Previous Hour" at bounding box center [429, 312] width 14 height 14
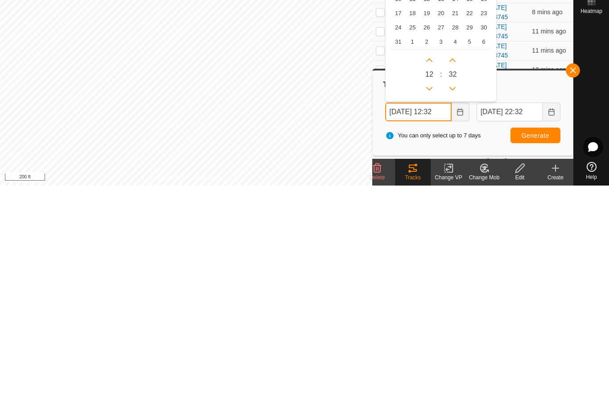
click at [429, 305] on button "Previous Hour" at bounding box center [429, 312] width 14 height 14
click at [429, 308] on icon "Previous Hour" at bounding box center [429, 311] width 7 height 7
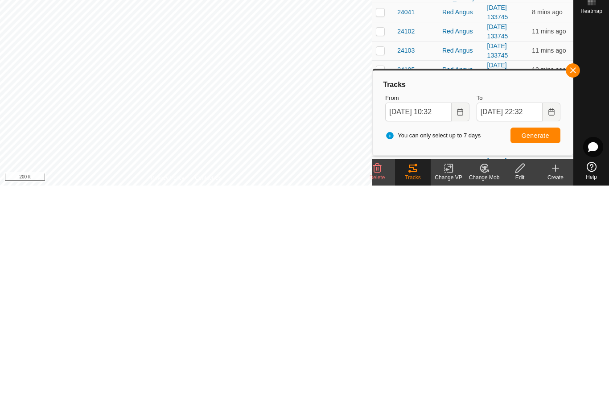
click at [549, 355] on span "Generate" at bounding box center [535, 358] width 28 height 7
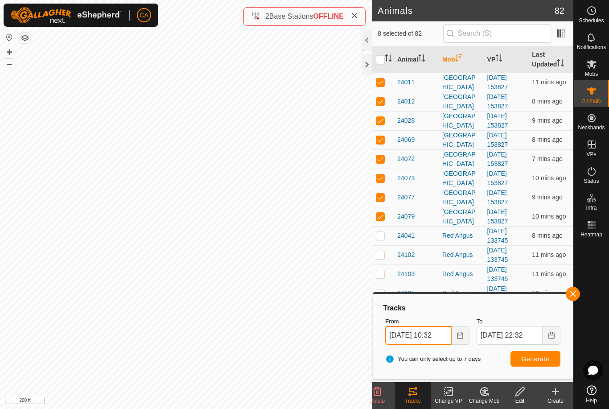
click at [438, 334] on input "[DATE] 10:32" at bounding box center [418, 335] width 66 height 19
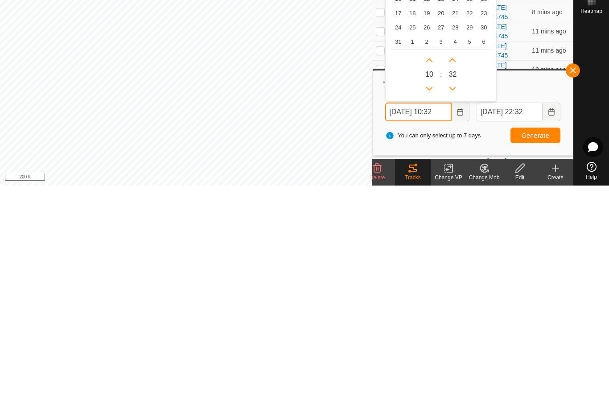
click at [433, 308] on icon "Previous Hour" at bounding box center [429, 311] width 7 height 7
click at [433, 305] on button "Previous Hour" at bounding box center [429, 312] width 14 height 14
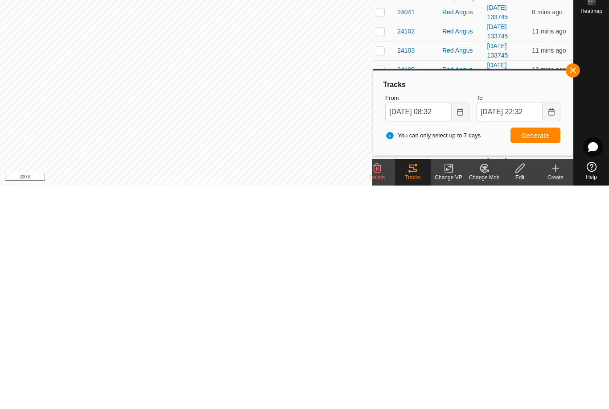
click at [544, 355] on span "Generate" at bounding box center [535, 358] width 28 height 7
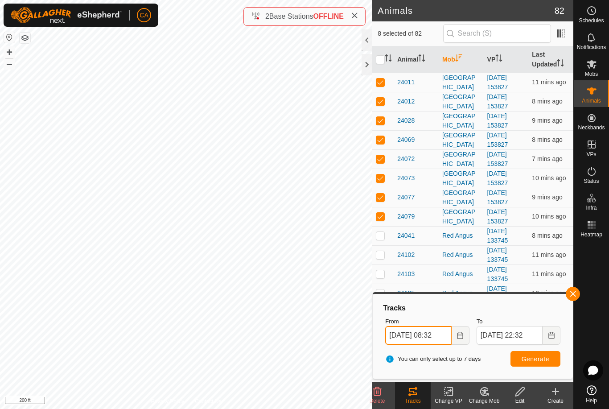
click at [426, 333] on input "[DATE] 08:32" at bounding box center [418, 335] width 66 height 19
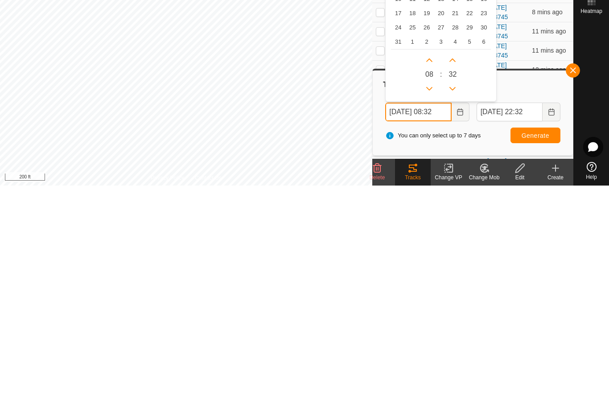
click at [429, 280] on icon "Next Hour" at bounding box center [429, 283] width 7 height 7
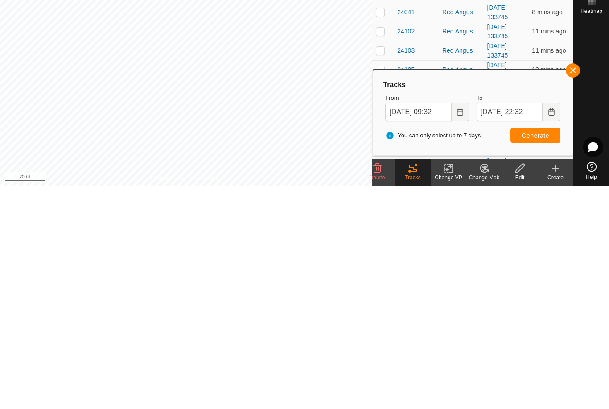
click at [547, 355] on span "Generate" at bounding box center [535, 358] width 28 height 7
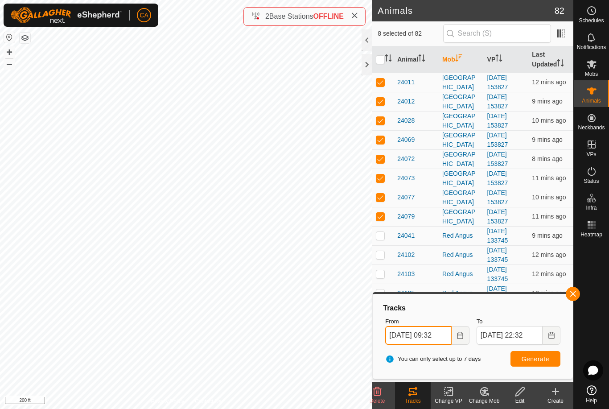
click at [438, 334] on input "[DATE] 09:32" at bounding box center [418, 335] width 66 height 19
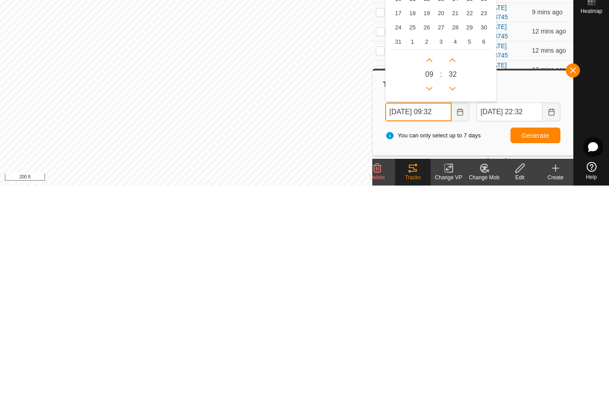
click at [432, 280] on icon "Next Hour" at bounding box center [429, 283] width 7 height 7
click at [432, 276] on button "Next Hour" at bounding box center [429, 283] width 14 height 14
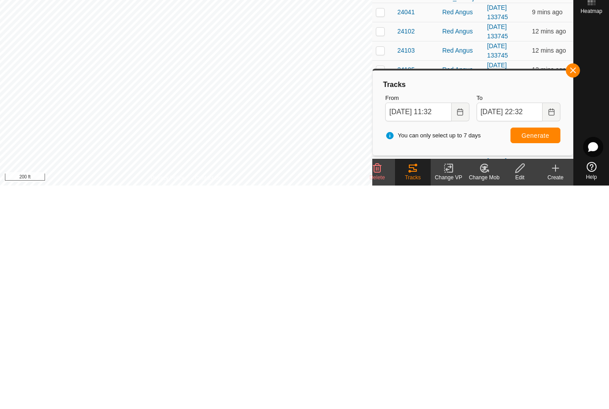
click at [543, 355] on span "Generate" at bounding box center [535, 358] width 28 height 7
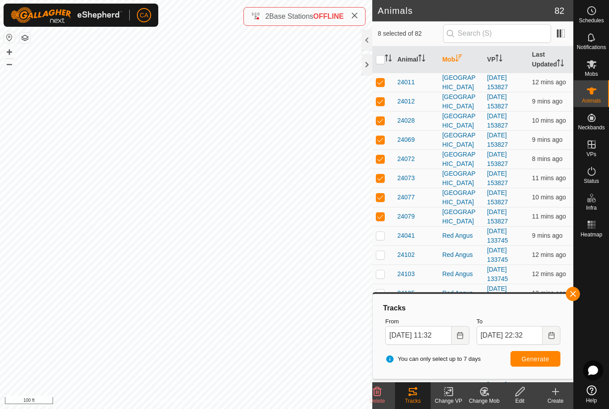
click at [379, 58] on input "checkbox" at bounding box center [380, 59] width 9 height 9
click at [381, 59] on input "checkbox" at bounding box center [380, 59] width 9 height 9
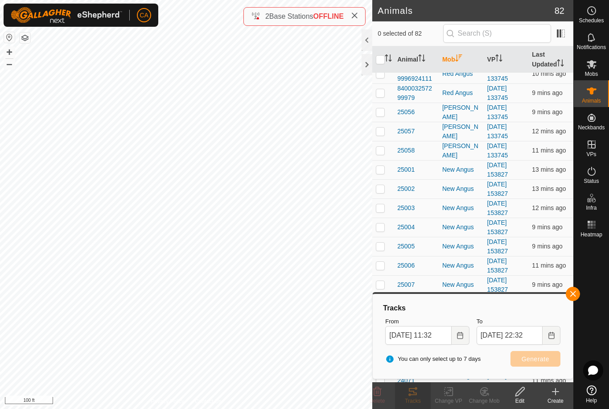
scroll to position [462, 0]
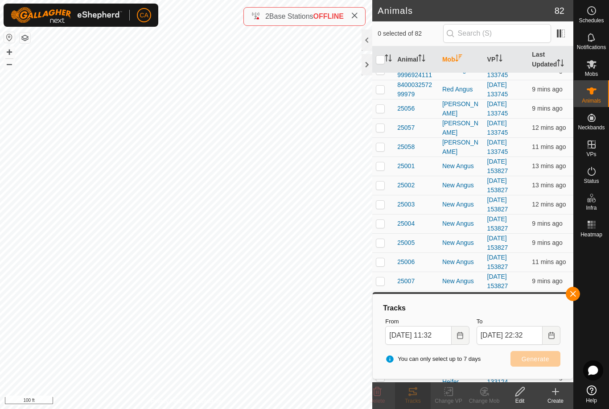
click at [385, 156] on td at bounding box center [382, 165] width 21 height 19
click at [382, 181] on p-checkbox at bounding box center [380, 184] width 9 height 7
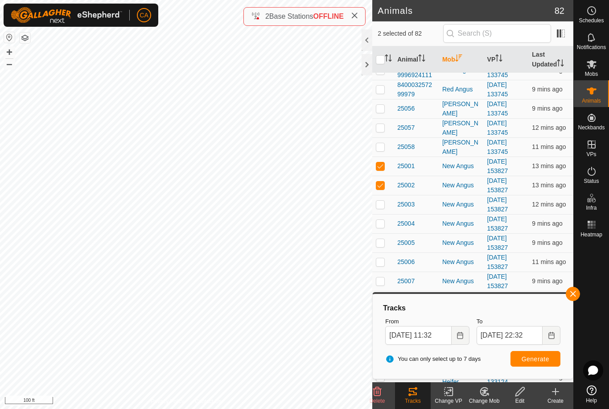
click at [388, 195] on td at bounding box center [382, 204] width 21 height 19
click at [387, 214] on td at bounding box center [382, 223] width 21 height 19
click at [383, 239] on p-checkbox at bounding box center [380, 242] width 9 height 7
click at [386, 252] on td at bounding box center [382, 261] width 21 height 19
click at [385, 271] on td at bounding box center [382, 280] width 21 height 19
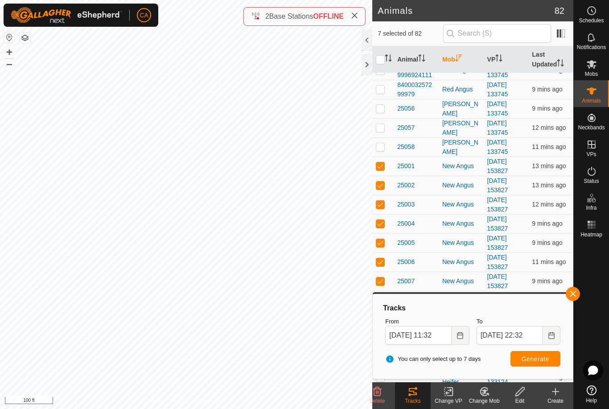
click at [383, 296] on p-checkbox at bounding box center [380, 299] width 9 height 7
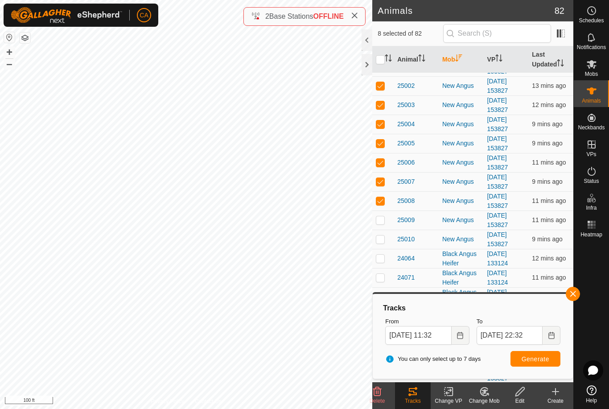
scroll to position [562, 0]
click at [380, 216] on p-checkbox at bounding box center [380, 219] width 9 height 7
click at [382, 234] on td at bounding box center [382, 238] width 21 height 19
click at [538, 365] on button "Generate" at bounding box center [535, 359] width 50 height 16
click at [382, 59] on input "checkbox" at bounding box center [380, 59] width 9 height 9
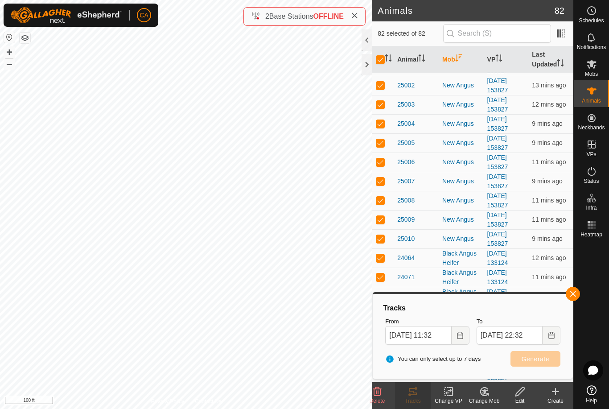
click at [382, 59] on input "checkbox" at bounding box center [380, 59] width 9 height 9
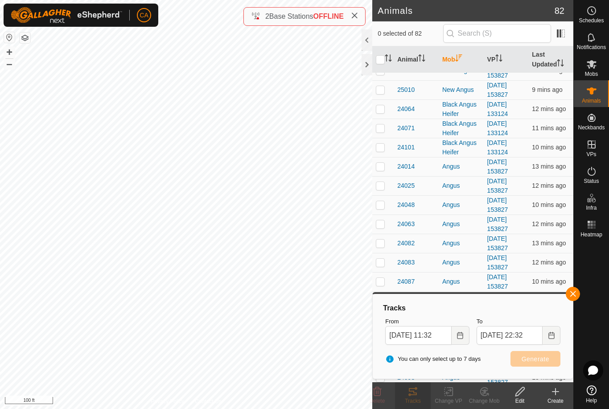
scroll to position [712, 0]
click at [456, 180] on div "Angus" at bounding box center [461, 184] width 38 height 9
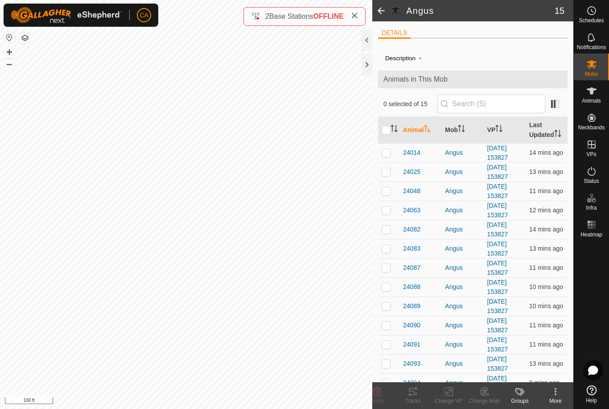
click at [390, 172] on p-checkbox at bounding box center [386, 171] width 9 height 7
click at [389, 194] on p-checkbox at bounding box center [386, 190] width 9 height 7
click at [391, 248] on td at bounding box center [388, 248] width 21 height 19
click at [391, 275] on td at bounding box center [388, 267] width 21 height 19
click at [391, 310] on td at bounding box center [388, 305] width 21 height 19
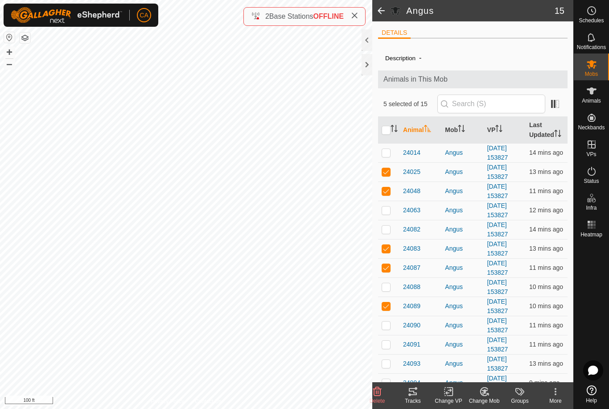
click at [398, 341] on td at bounding box center [388, 344] width 21 height 19
click at [392, 361] on td at bounding box center [388, 363] width 21 height 19
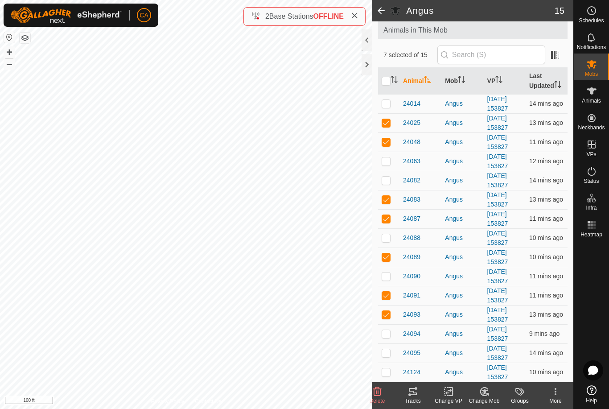
scroll to position [49, 0]
click at [393, 333] on td at bounding box center [388, 333] width 21 height 19
click at [391, 350] on td at bounding box center [388, 352] width 21 height 19
click at [390, 371] on p-checkbox at bounding box center [386, 371] width 9 height 7
click at [419, 400] on div "Tracks" at bounding box center [413, 401] width 36 height 8
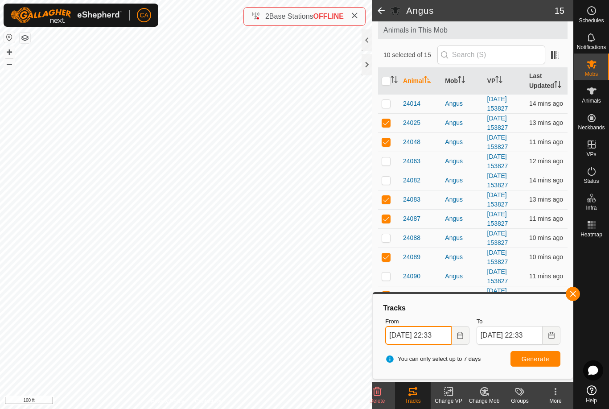
click at [439, 338] on input "[DATE] 22:33" at bounding box center [418, 335] width 66 height 19
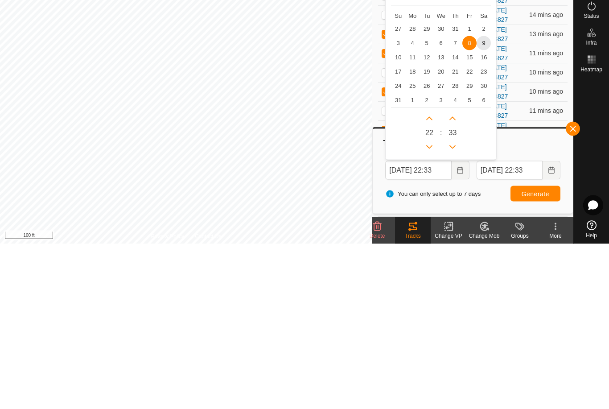
click at [485, 201] on span "9" at bounding box center [483, 208] width 14 height 14
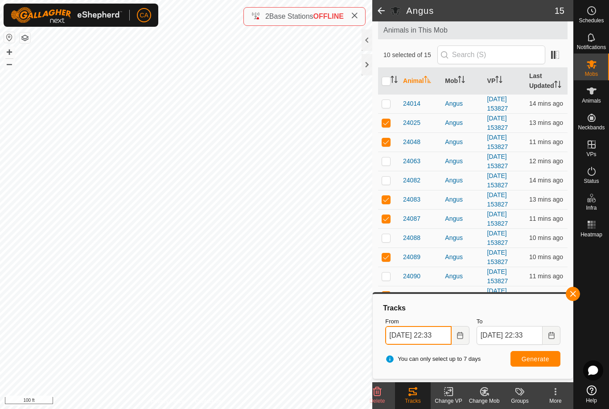
click at [433, 340] on input "[DATE] 22:33" at bounding box center [418, 335] width 66 height 19
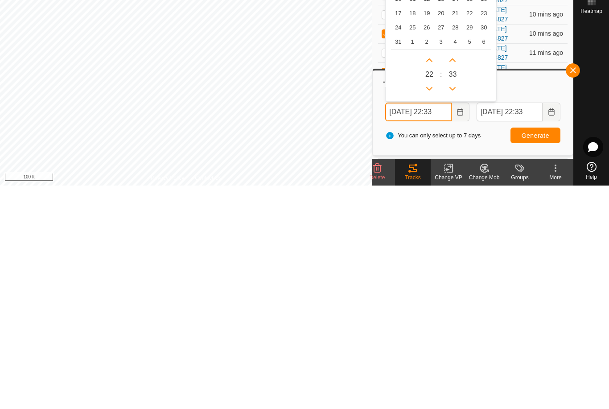
click at [434, 305] on button "Previous Hour" at bounding box center [429, 312] width 14 height 14
click at [431, 308] on icon "Previous Hour" at bounding box center [429, 311] width 7 height 7
click at [432, 308] on icon "Previous Hour" at bounding box center [429, 311] width 7 height 7
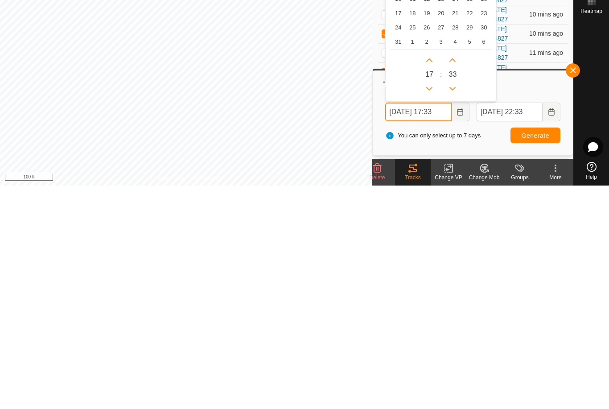
click at [432, 308] on icon "Previous Hour" at bounding box center [429, 311] width 7 height 7
click at [434, 305] on button "Previous Hour" at bounding box center [429, 312] width 14 height 14
click at [433, 305] on button "Previous Hour" at bounding box center [429, 312] width 14 height 14
click at [432, 305] on button "Previous Hour" at bounding box center [429, 312] width 14 height 14
click at [431, 308] on icon "Previous Hour" at bounding box center [429, 311] width 7 height 7
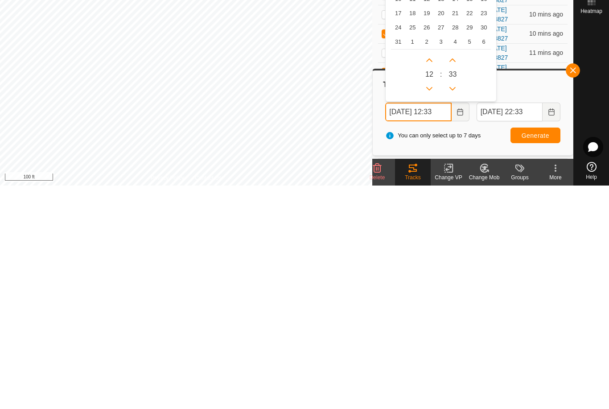
click at [433, 305] on button "Previous Hour" at bounding box center [429, 312] width 14 height 14
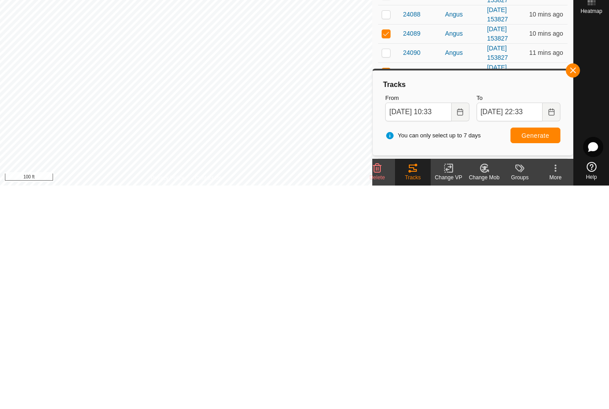
click at [540, 355] on span "Generate" at bounding box center [535, 358] width 28 height 7
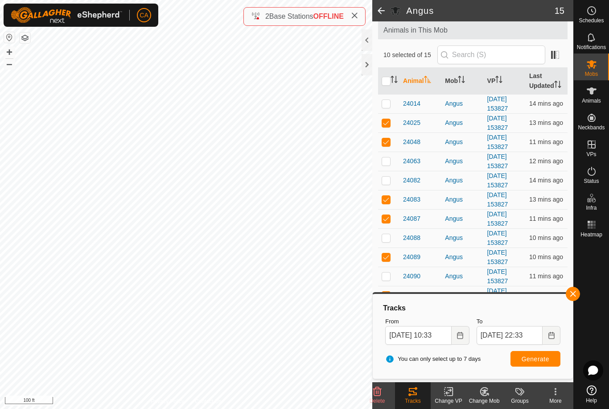
click at [388, 78] on input "checkbox" at bounding box center [386, 81] width 9 height 9
click at [389, 80] on input "checkbox" at bounding box center [386, 81] width 9 height 9
click at [452, 80] on th "Mob" at bounding box center [462, 81] width 42 height 27
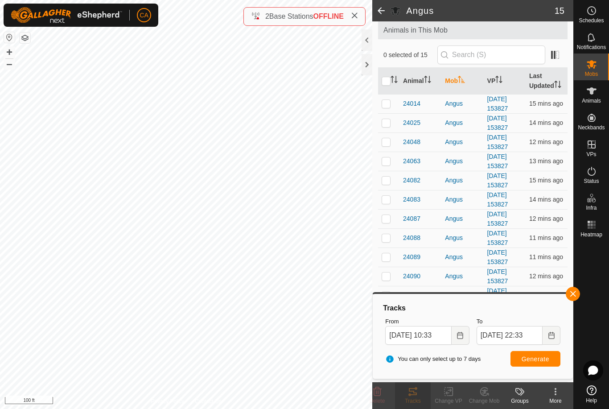
click at [459, 78] on th "Mob" at bounding box center [462, 81] width 42 height 27
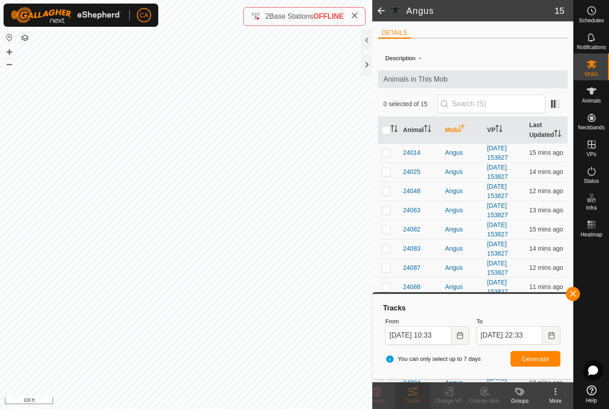
scroll to position [0, 0]
click at [574, 295] on span "button" at bounding box center [572, 293] width 7 height 7
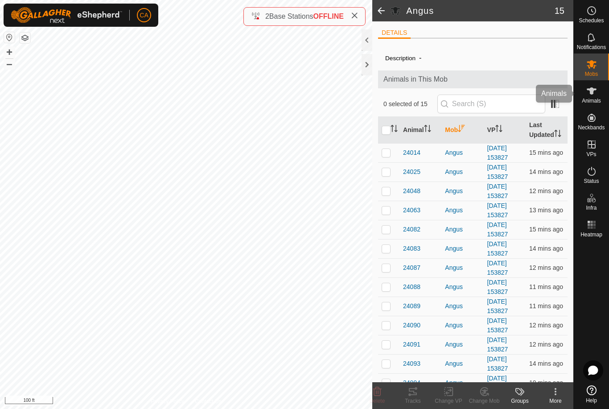
click at [603, 90] on div "Animals" at bounding box center [591, 93] width 35 height 27
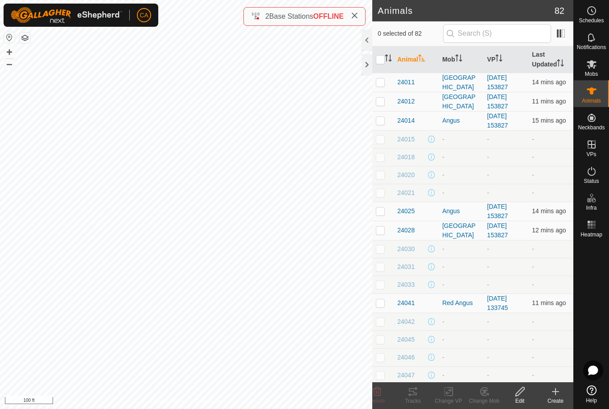
click at [461, 59] on icon "Activate to sort" at bounding box center [460, 57] width 1 height 7
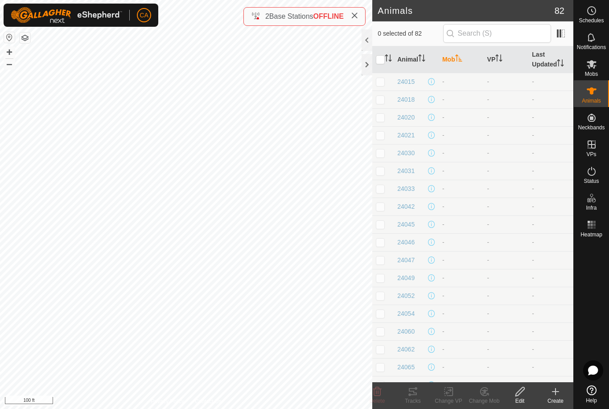
click at [459, 60] on icon "Activate to sort" at bounding box center [458, 57] width 7 height 7
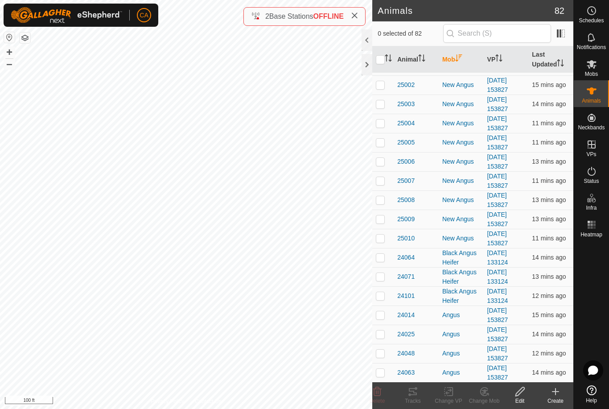
scroll to position [564, 0]
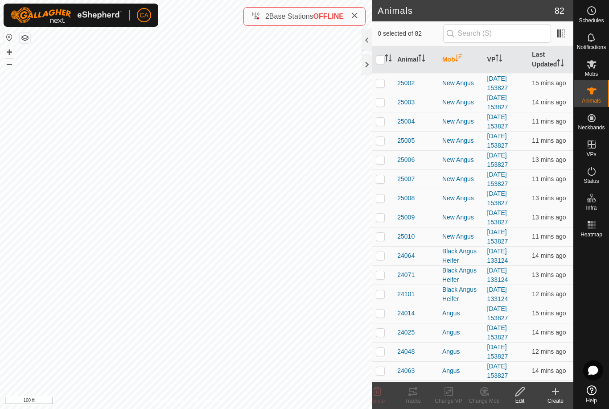
click at [384, 252] on p-checkbox at bounding box center [380, 255] width 9 height 7
click at [387, 265] on td at bounding box center [382, 274] width 21 height 19
click at [385, 284] on td at bounding box center [382, 293] width 21 height 19
click at [426, 393] on tracks-svg-icon at bounding box center [413, 391] width 36 height 11
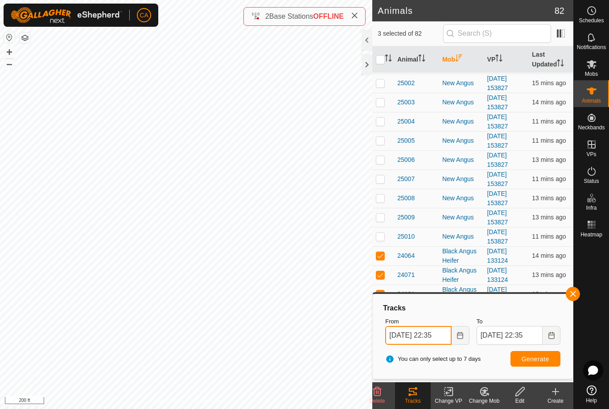
click at [439, 337] on input "[DATE] 22:35" at bounding box center [418, 335] width 66 height 19
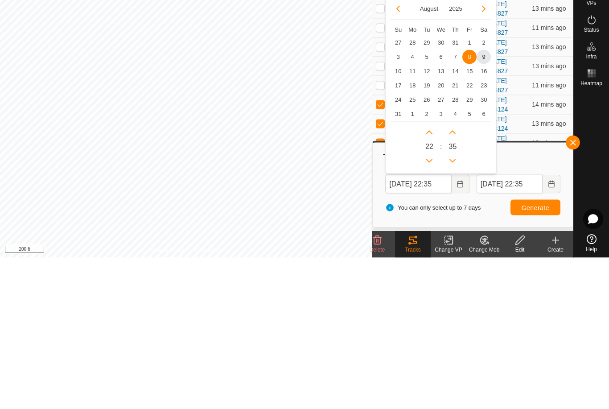
click at [488, 201] on span "9" at bounding box center [483, 208] width 14 height 14
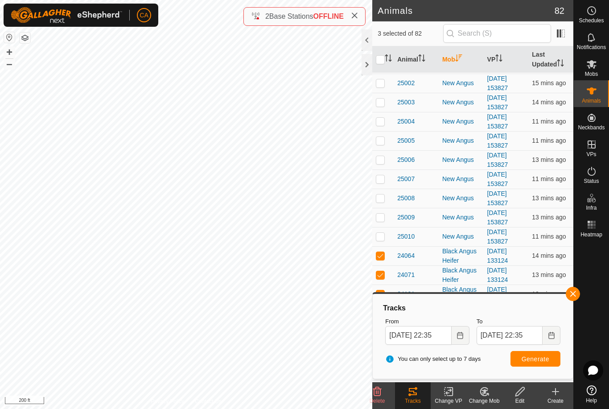
click at [548, 362] on span "Generate" at bounding box center [535, 358] width 28 height 7
click at [433, 337] on input "[DATE] 22:35" at bounding box center [418, 335] width 66 height 19
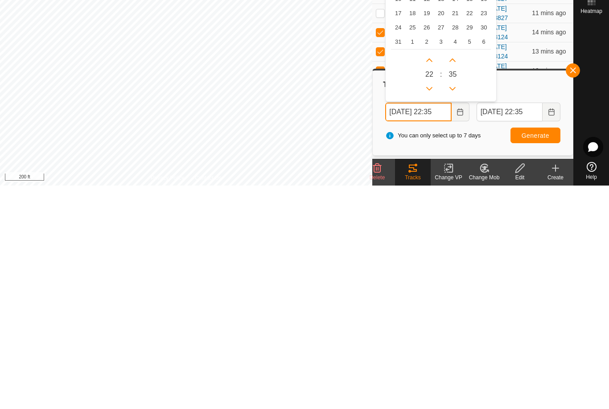
click at [432, 308] on icon "Previous Hour" at bounding box center [429, 311] width 7 height 7
click at [433, 308] on icon "Previous Hour" at bounding box center [429, 311] width 7 height 7
click at [433, 305] on button "Previous Hour" at bounding box center [429, 312] width 14 height 14
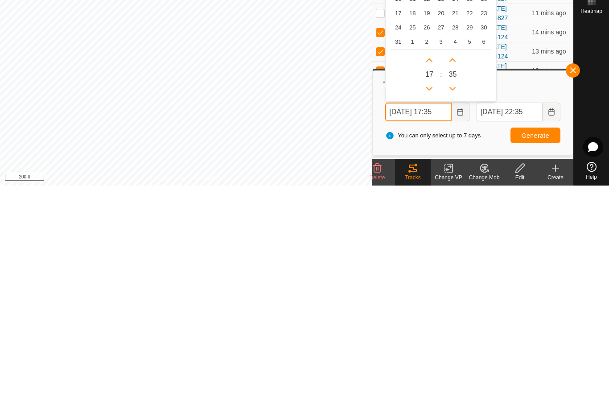
click at [435, 305] on button "Previous Hour" at bounding box center [429, 312] width 14 height 14
click at [434, 305] on button "Previous Hour" at bounding box center [429, 312] width 14 height 14
click at [433, 305] on button "Previous Hour" at bounding box center [429, 312] width 14 height 14
click at [434, 305] on button "Previous Hour" at bounding box center [429, 312] width 14 height 14
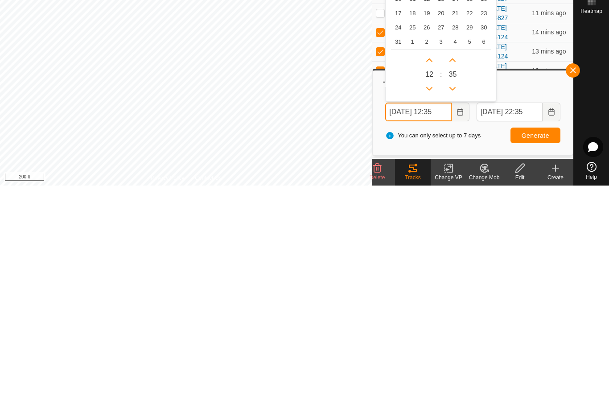
click at [433, 305] on button "Previous Hour" at bounding box center [429, 312] width 14 height 14
click at [436, 305] on button "Previous Hour" at bounding box center [429, 312] width 14 height 14
click at [435, 305] on button "Previous Hour" at bounding box center [429, 312] width 14 height 14
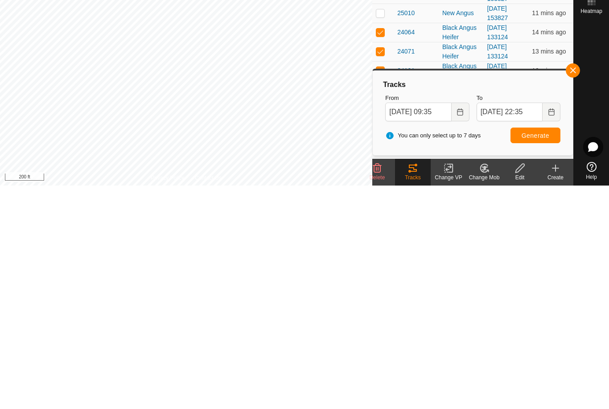
click at [545, 355] on span "Generate" at bounding box center [535, 358] width 28 height 7
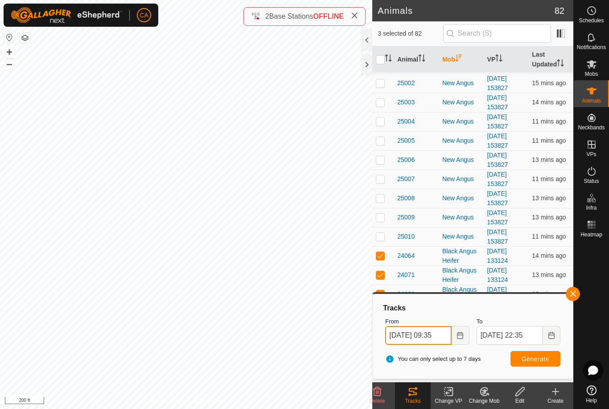
click at [427, 337] on input "[DATE] 09:35" at bounding box center [418, 335] width 66 height 19
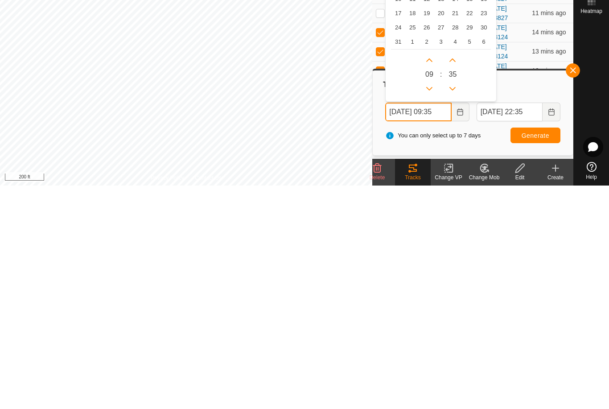
click at [434, 276] on button "Next Hour" at bounding box center [429, 283] width 14 height 14
click at [432, 282] on icon "Next Hour" at bounding box center [429, 284] width 6 height 4
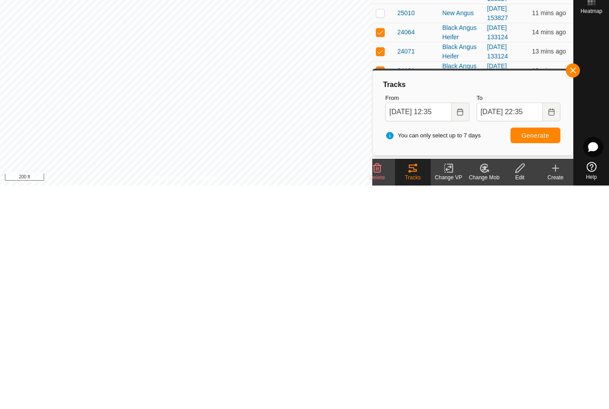
click at [552, 351] on button "Generate" at bounding box center [535, 359] width 50 height 16
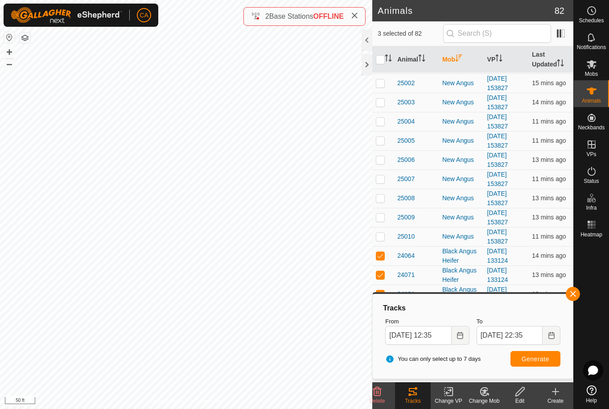
click at [563, 387] on create-svg-icon at bounding box center [556, 391] width 36 height 11
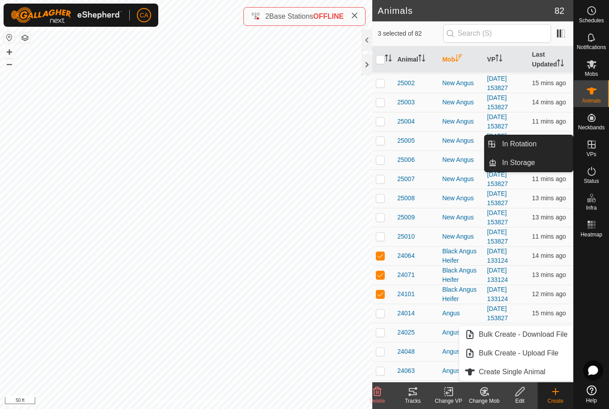
click at [546, 144] on link "In Rotation" at bounding box center [535, 144] width 76 height 18
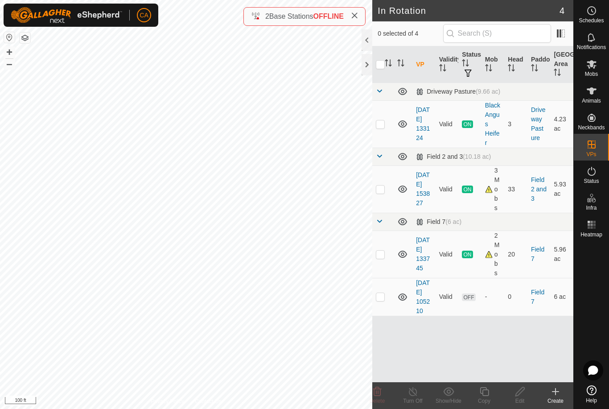
click at [390, 308] on td at bounding box center [382, 297] width 21 height 38
click at [383, 396] on delete-svg-icon at bounding box center [377, 391] width 36 height 11
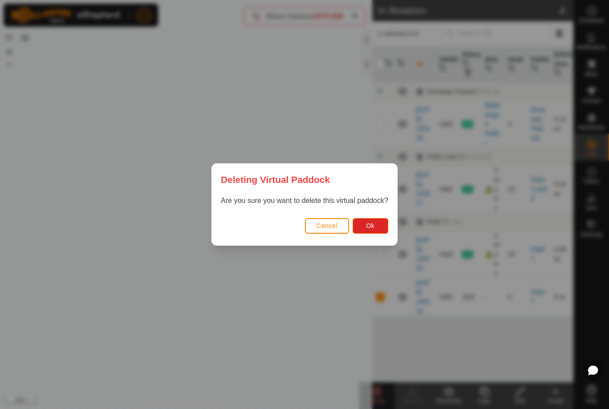
click at [380, 228] on button "Ok" at bounding box center [371, 226] width 36 height 16
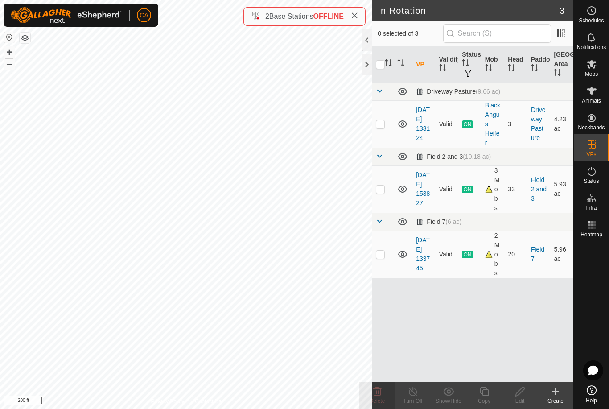
click at [25, 38] on button "button" at bounding box center [25, 38] width 11 height 11
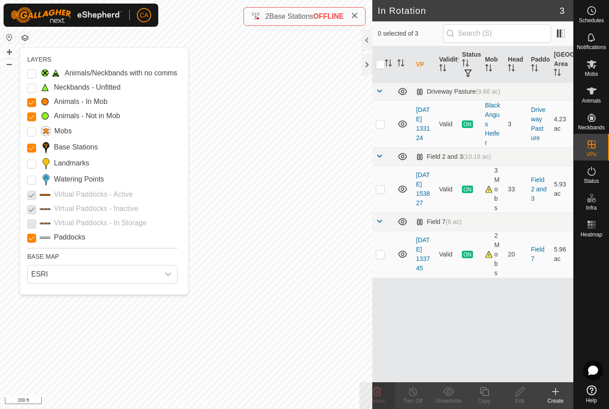
click at [29, 165] on input "Landmarks" at bounding box center [31, 164] width 9 height 9
click at [378, 250] on p-checkbox at bounding box center [380, 253] width 9 height 7
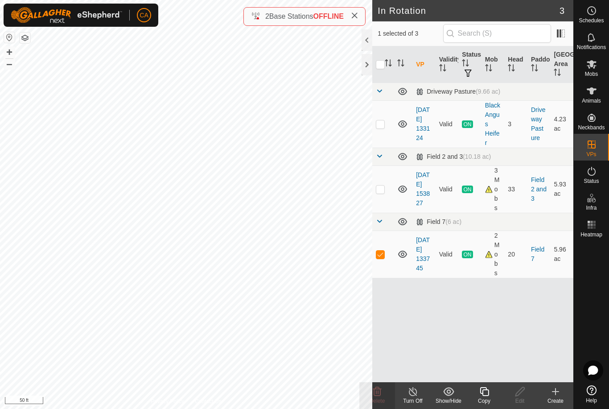
click at [487, 393] on icon at bounding box center [484, 391] width 11 height 11
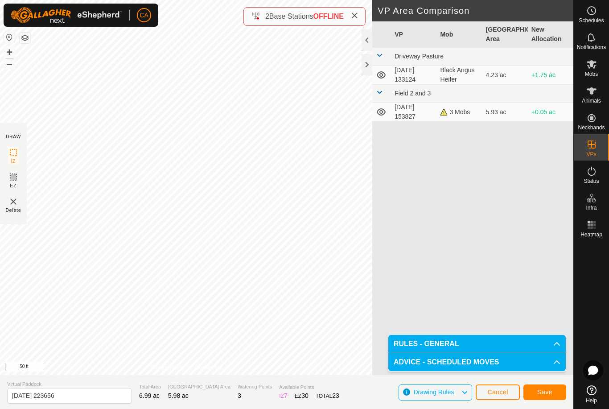
click at [546, 389] on span "Save" at bounding box center [544, 391] width 15 height 7
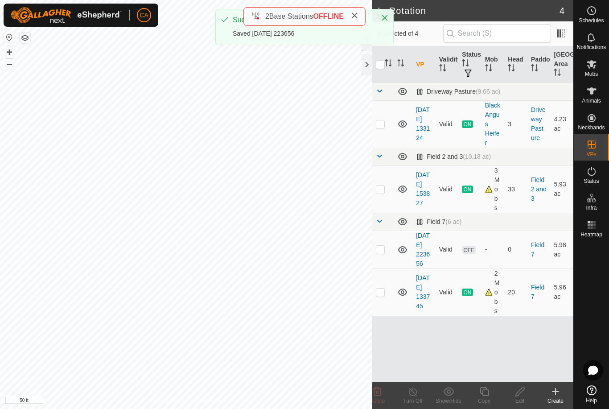
click at [381, 253] on p-checkbox at bounding box center [380, 249] width 9 height 7
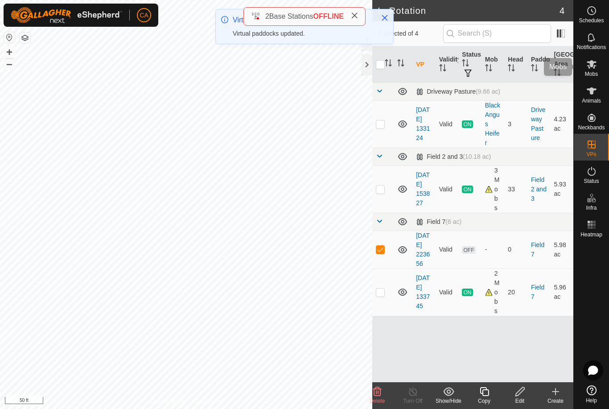
click at [594, 73] on span "Mobs" at bounding box center [591, 73] width 13 height 5
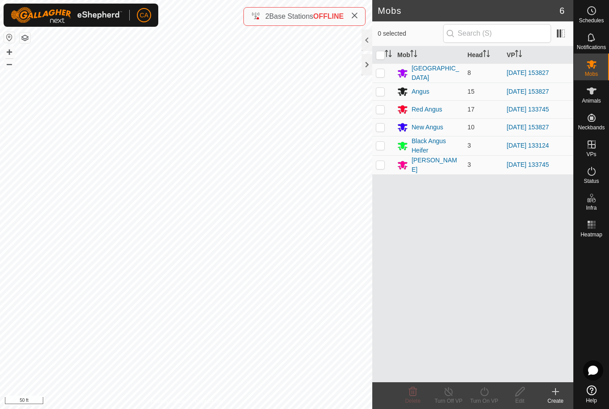
click at [383, 109] on p-checkbox at bounding box center [380, 109] width 9 height 7
click at [386, 161] on td at bounding box center [382, 164] width 21 height 19
click at [488, 395] on icon at bounding box center [484, 391] width 11 height 11
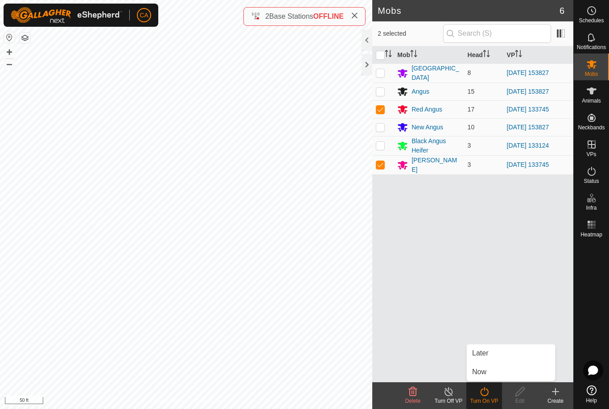
click at [508, 374] on link "Now" at bounding box center [511, 372] width 88 height 18
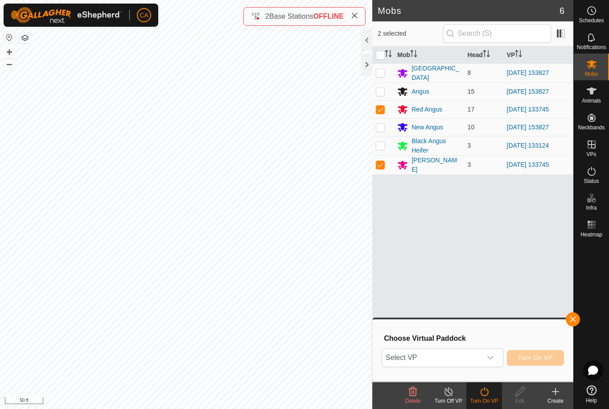
click at [468, 360] on span "Select VP" at bounding box center [431, 358] width 99 height 18
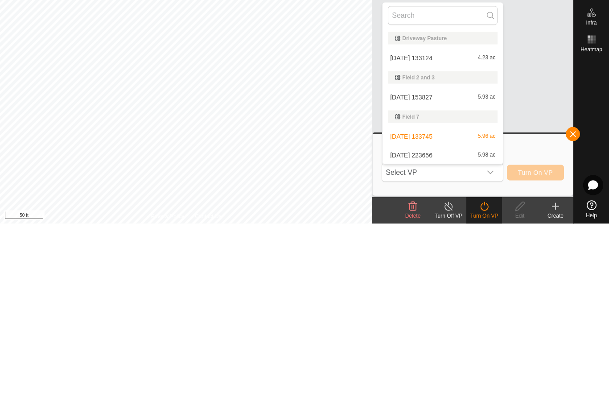
click at [451, 335] on div "[DATE] 223656 5.98 ac" at bounding box center [443, 340] width 110 height 11
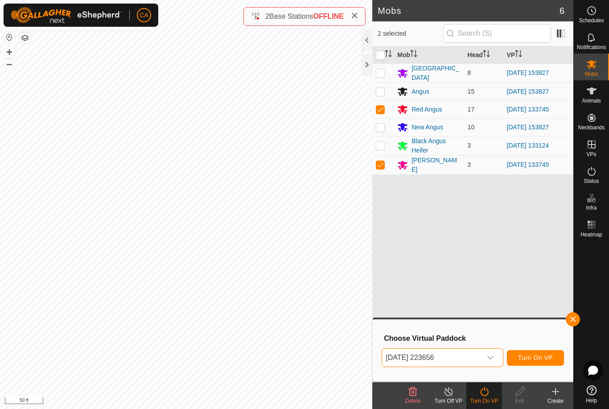
click at [546, 361] on span "Turn On VP" at bounding box center [535, 357] width 35 height 7
